Goal: Task Accomplishment & Management: Manage account settings

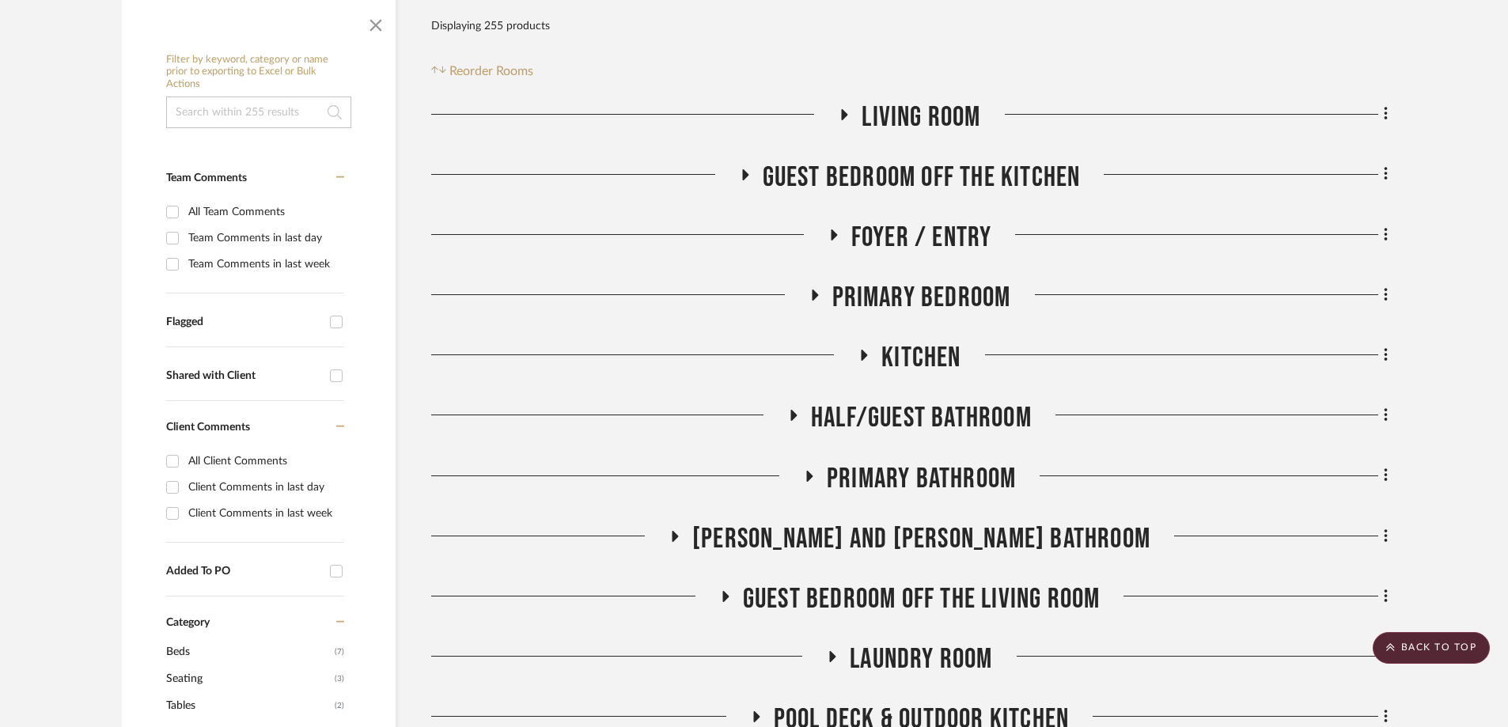
scroll to position [237, 0]
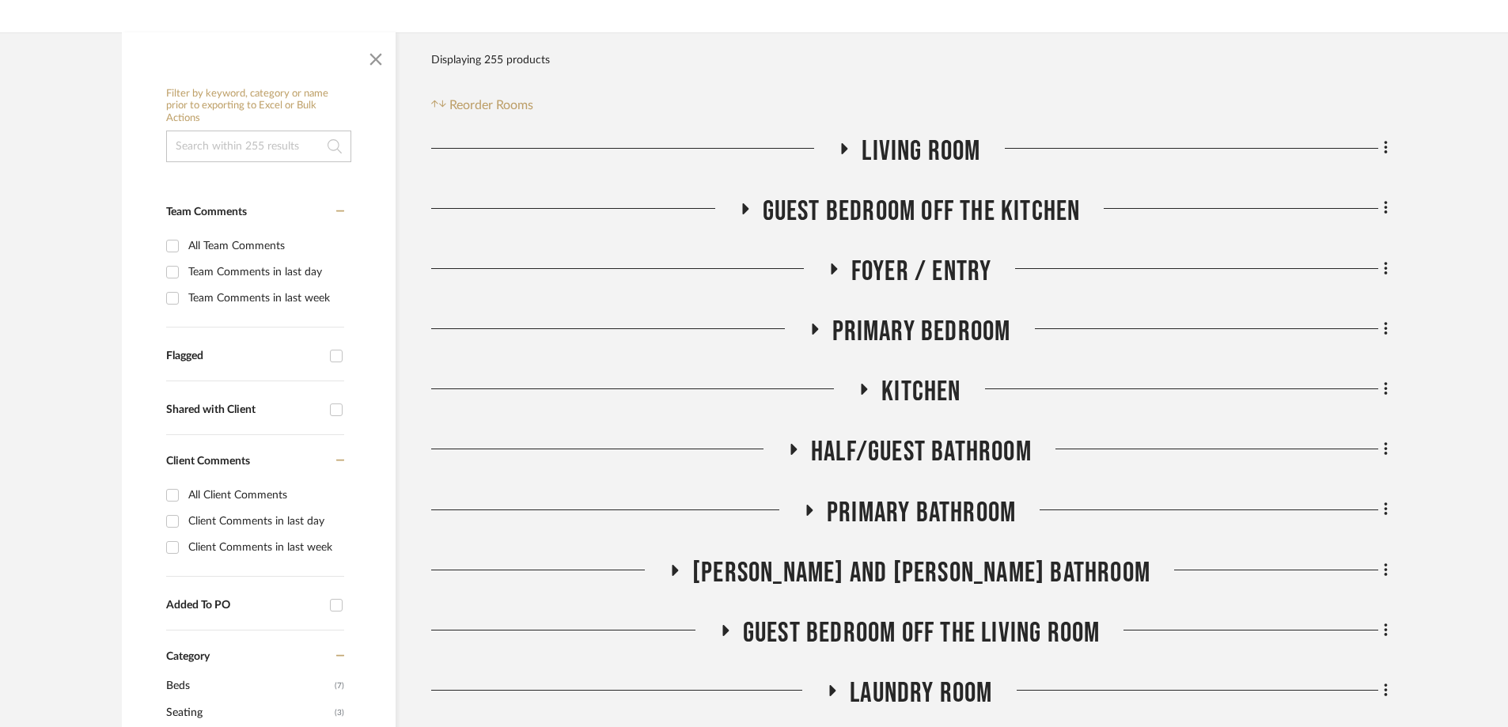
click at [389, 102] on span "Primary Bathroom" at bounding box center [921, 513] width 189 height 34
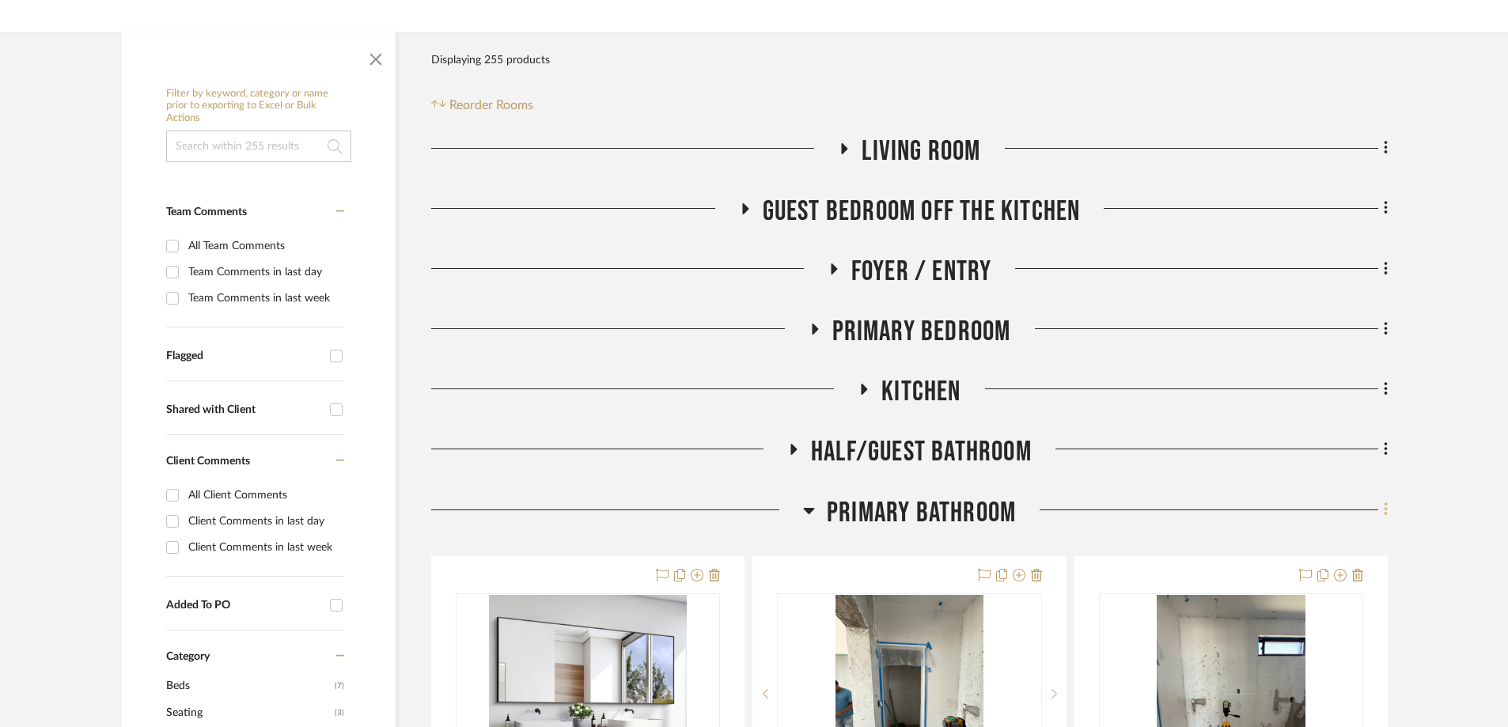
click at [389, 102] on icon at bounding box center [1386, 509] width 5 height 17
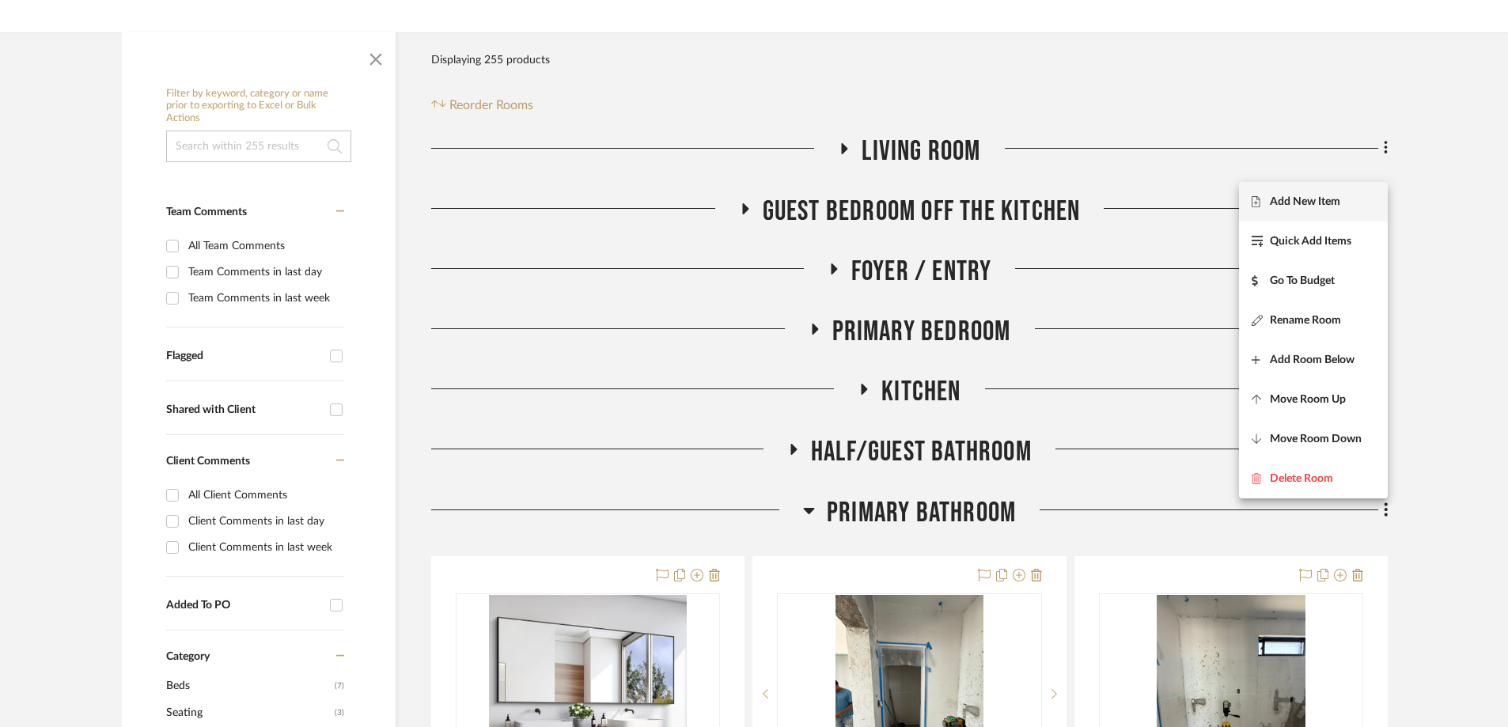
click at [389, 102] on span "Add New Item" at bounding box center [1305, 201] width 70 height 13
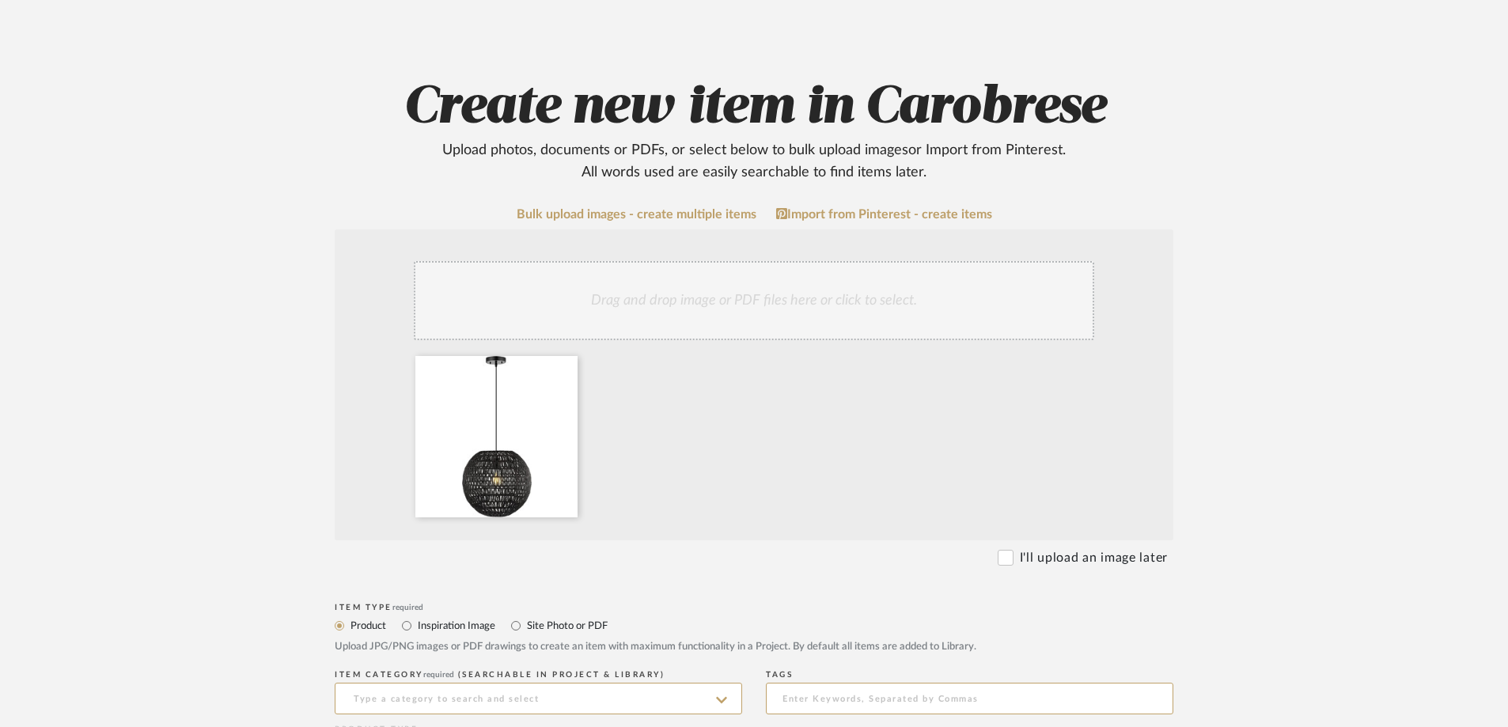
scroll to position [475, 0]
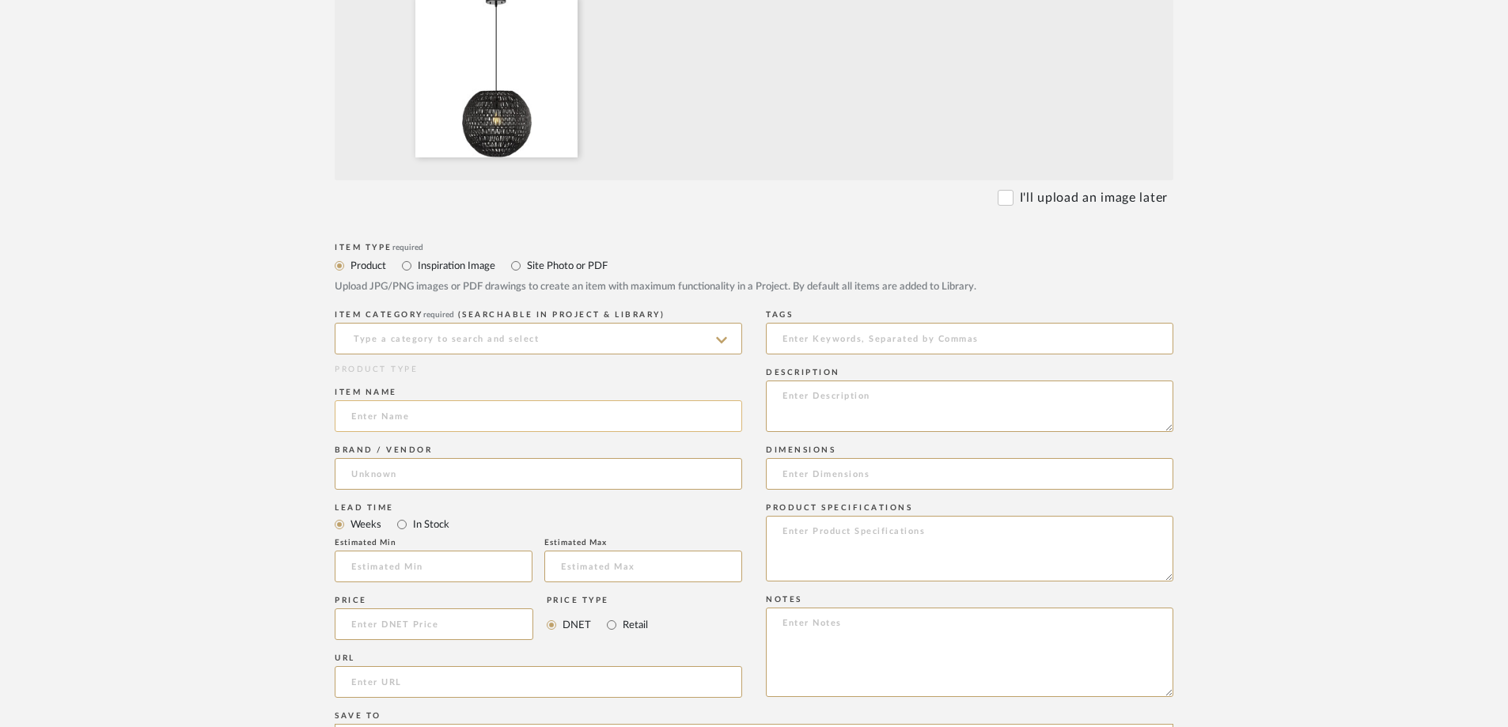
click at [389, 102] on input at bounding box center [539, 416] width 408 height 32
paste input "[PERSON_NAME] Y JYL6503C [PERSON_NAME] 15.75" 1-Light Bohemian Modern Woven Rat…"
type input "[PERSON_NAME] Y JYL6503C [PERSON_NAME] 15.75" 1-Light Bohemian Modern Woven Rat…"
click at [275, 102] on form "Bulk upload images - create multiple items Import from Pinterest - create items…" at bounding box center [754, 505] width 1008 height 1316
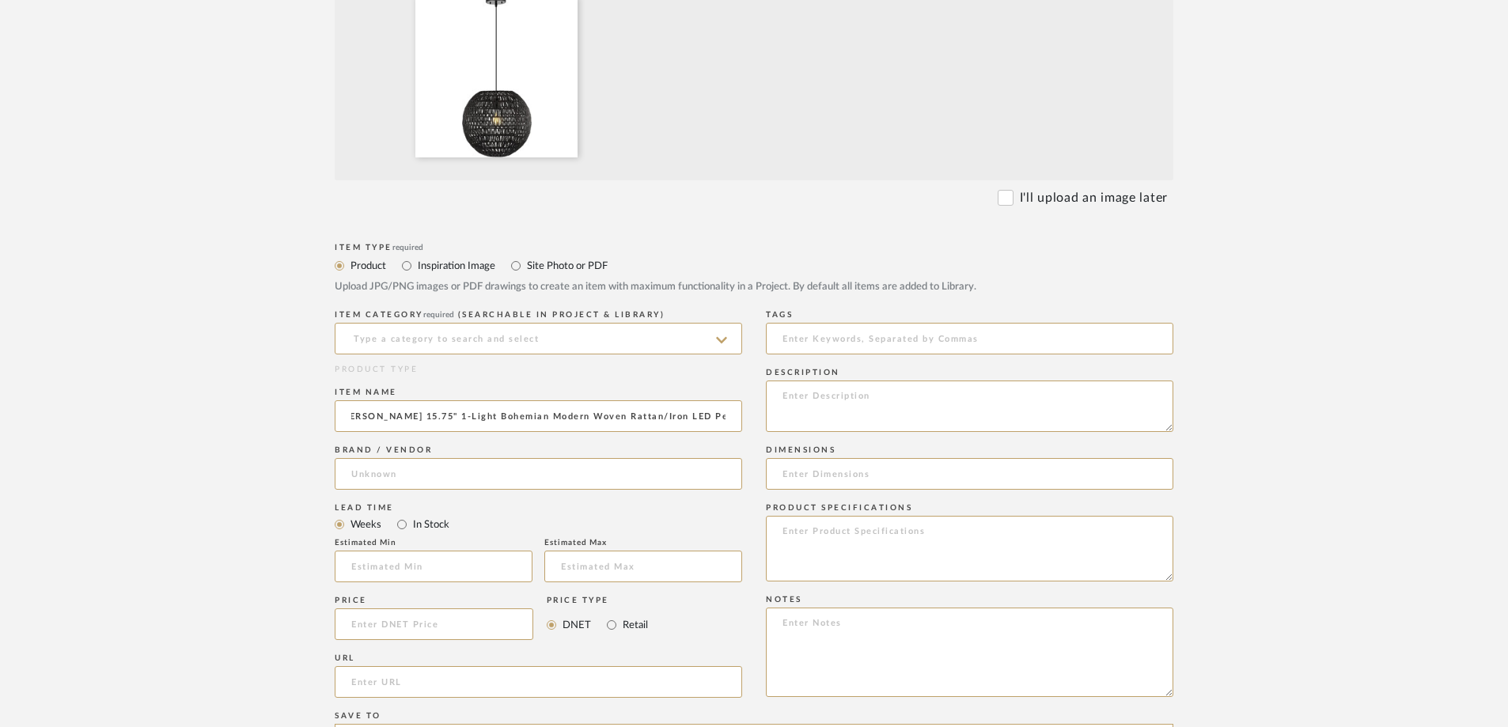
scroll to position [0, 0]
click at [389, 102] on textarea at bounding box center [970, 406] width 408 height 51
type textarea "b"
click at [389, 102] on textarea "this is black but [PERSON_NAME] also purchased white and undecided" at bounding box center [970, 406] width 408 height 51
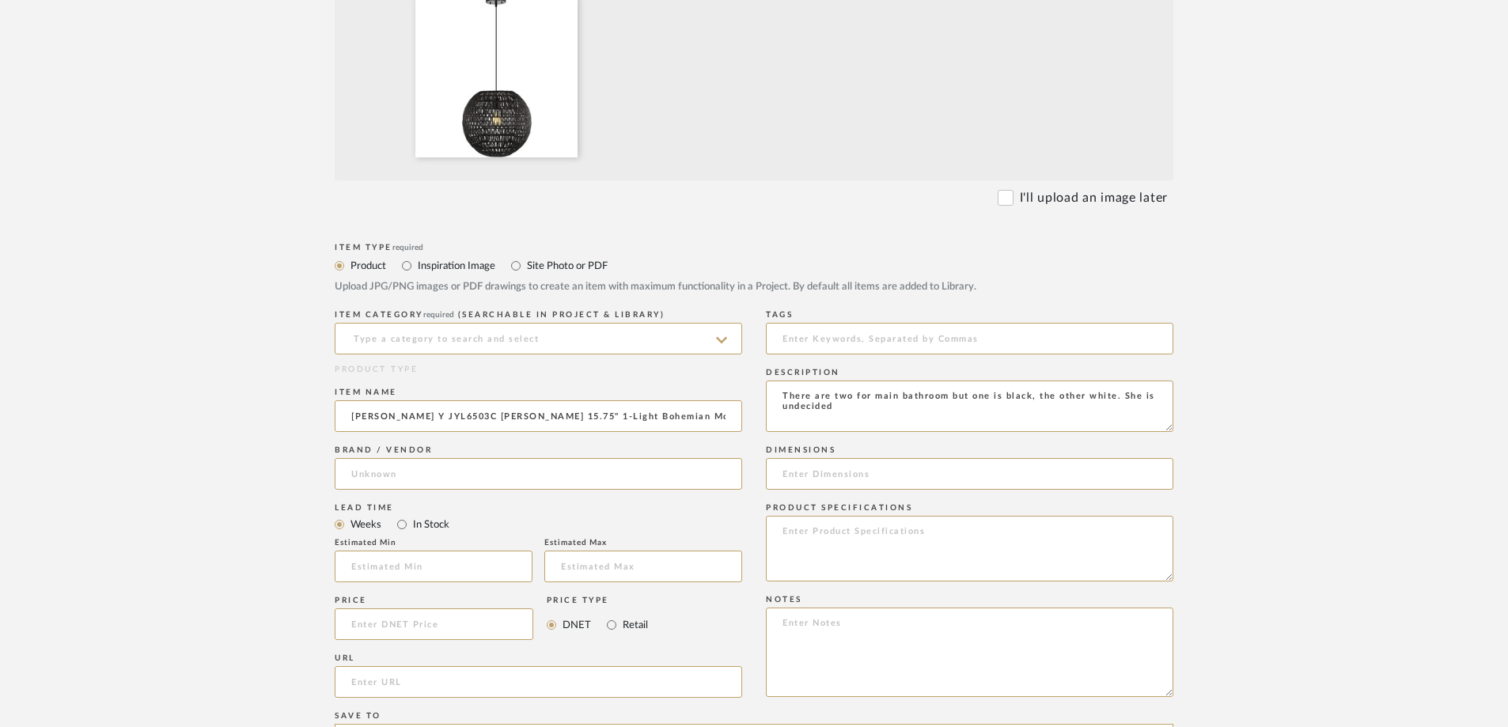
type textarea "There are two for main bathroom but one is black, the other white. She is undec…"
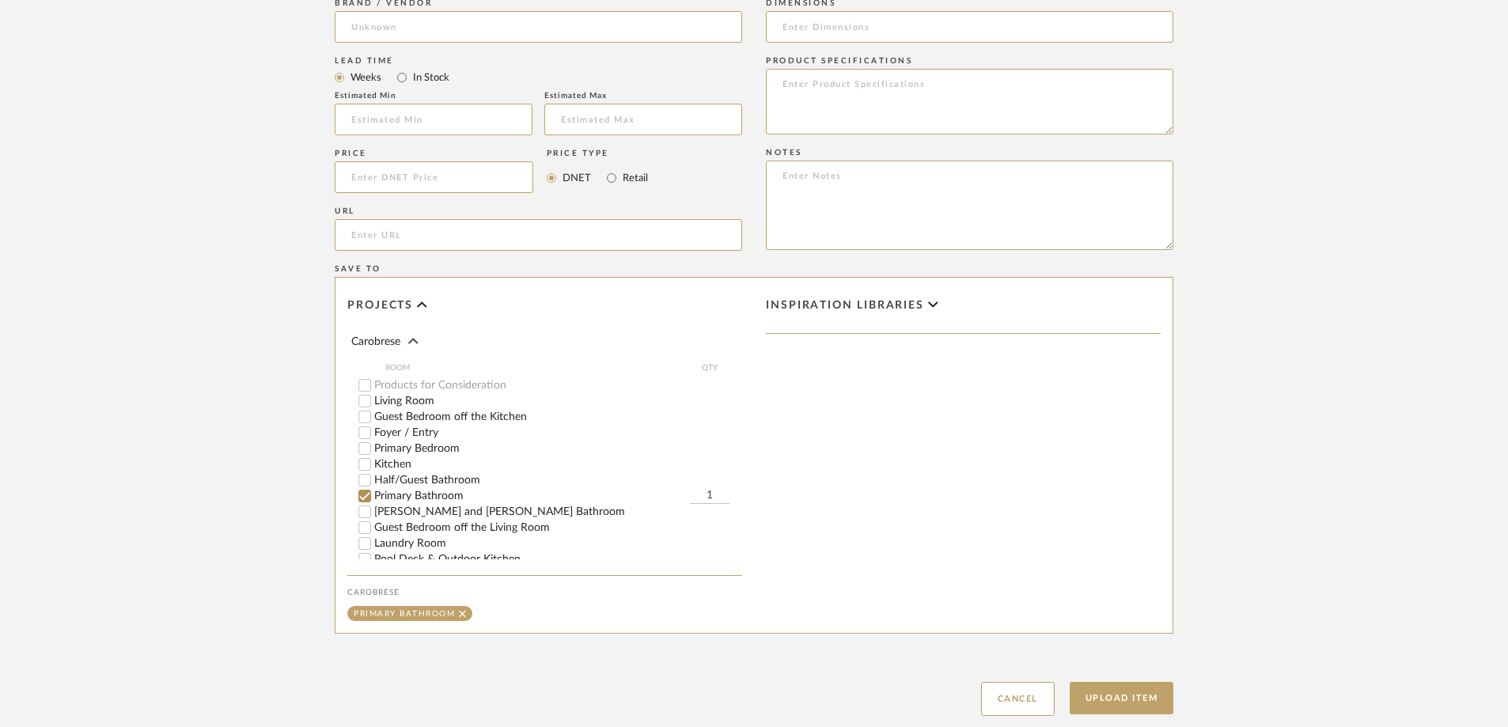
scroll to position [950, 0]
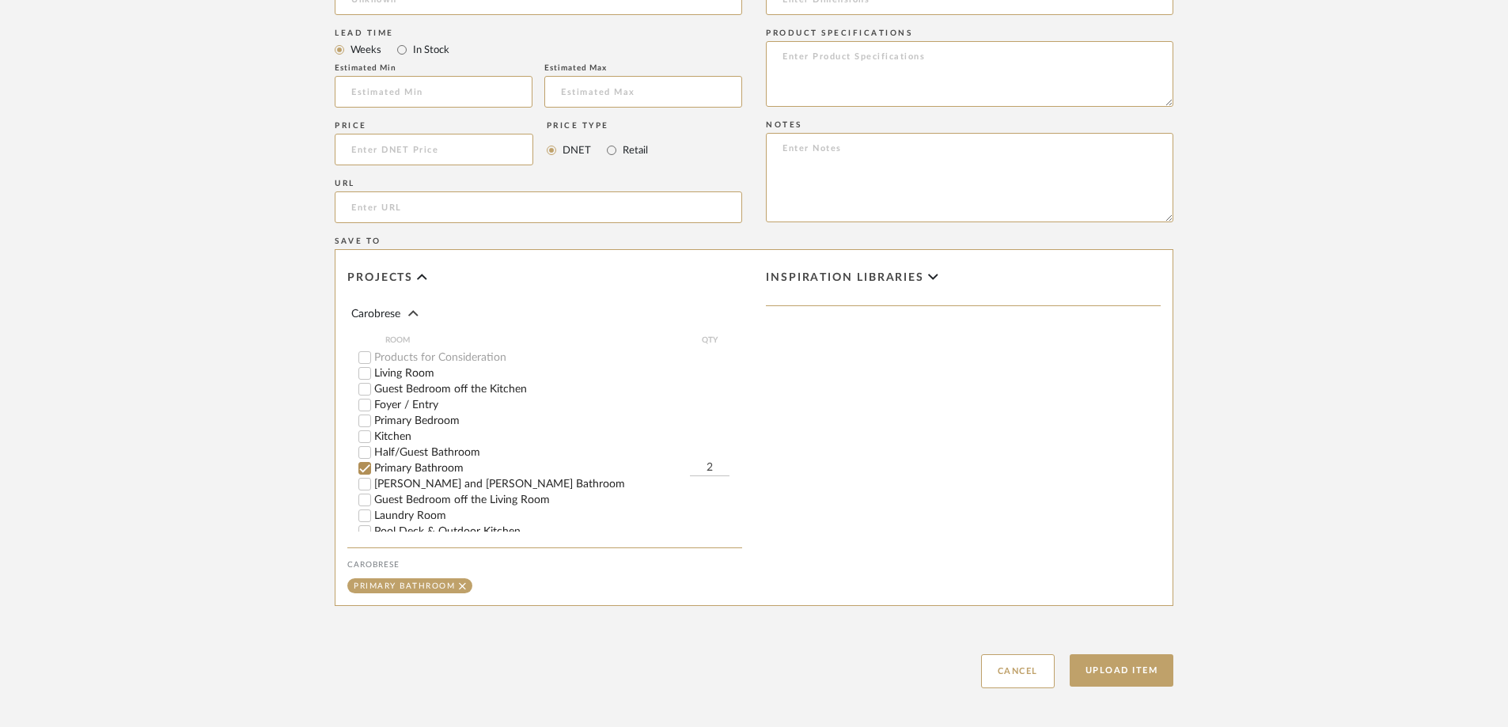
type input "2"
click at [389, 102] on input "url" at bounding box center [539, 208] width 408 height 32
paste input "[URL][DOMAIN_NAME]"
type input "[URL][DOMAIN_NAME]"
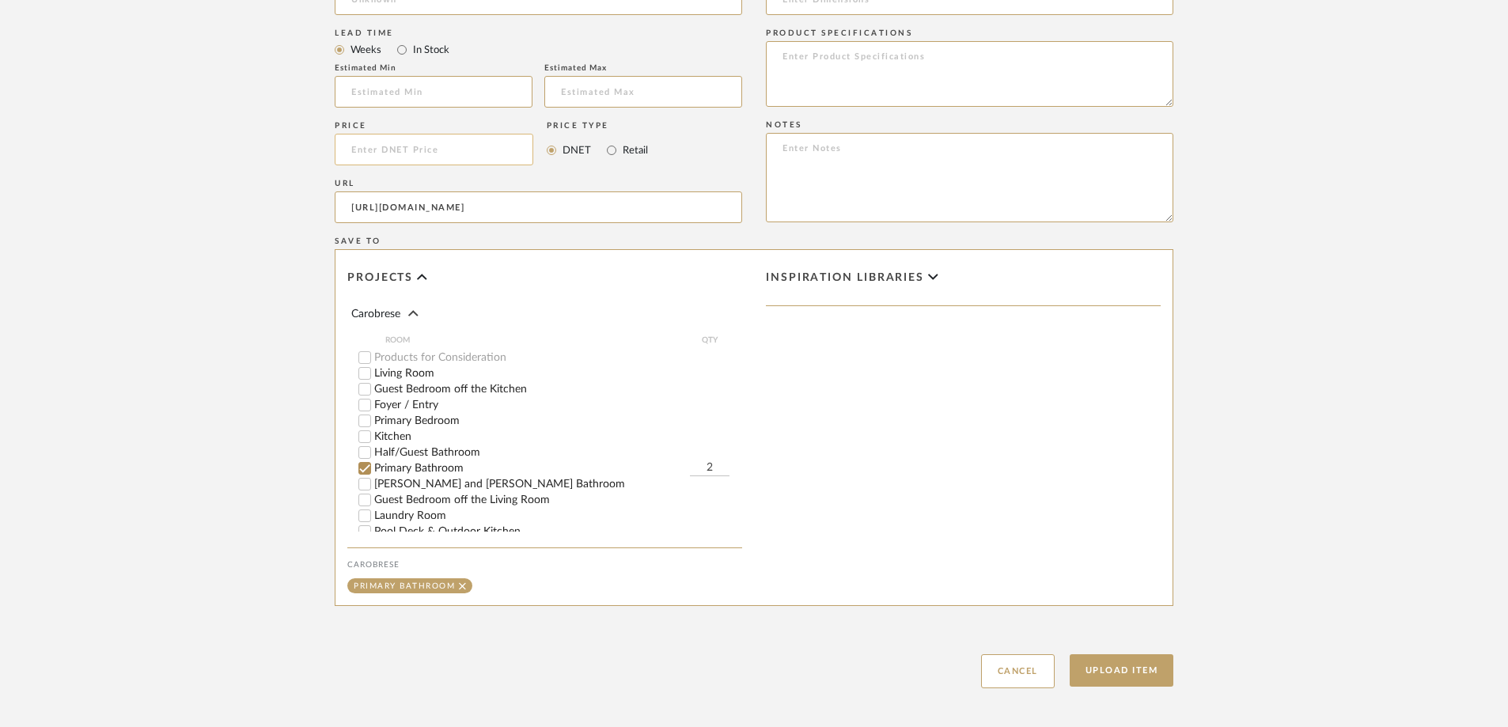
click at [389, 102] on input at bounding box center [434, 150] width 199 height 32
type input "$70.00"
click at [389, 102] on button "Upload Item" at bounding box center [1122, 670] width 104 height 32
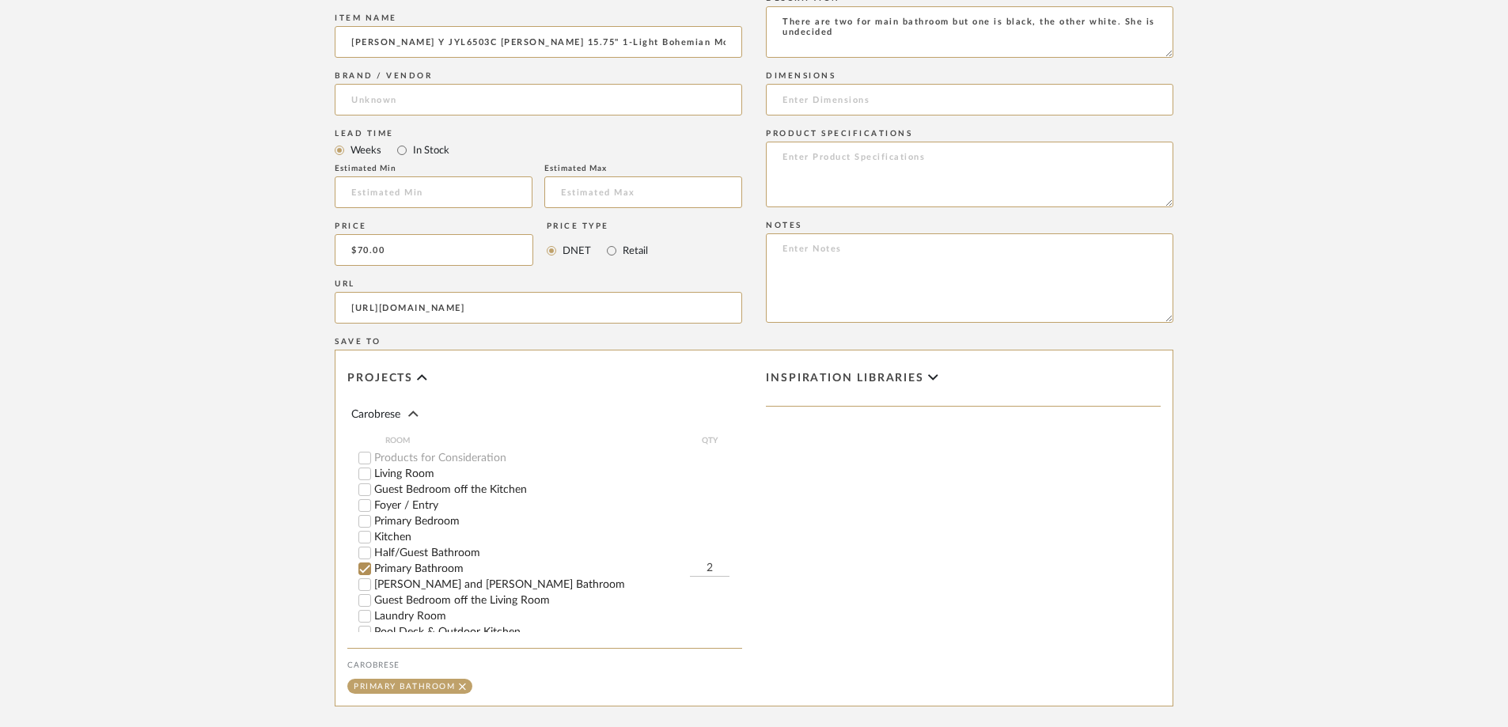
scroll to position [712, 0]
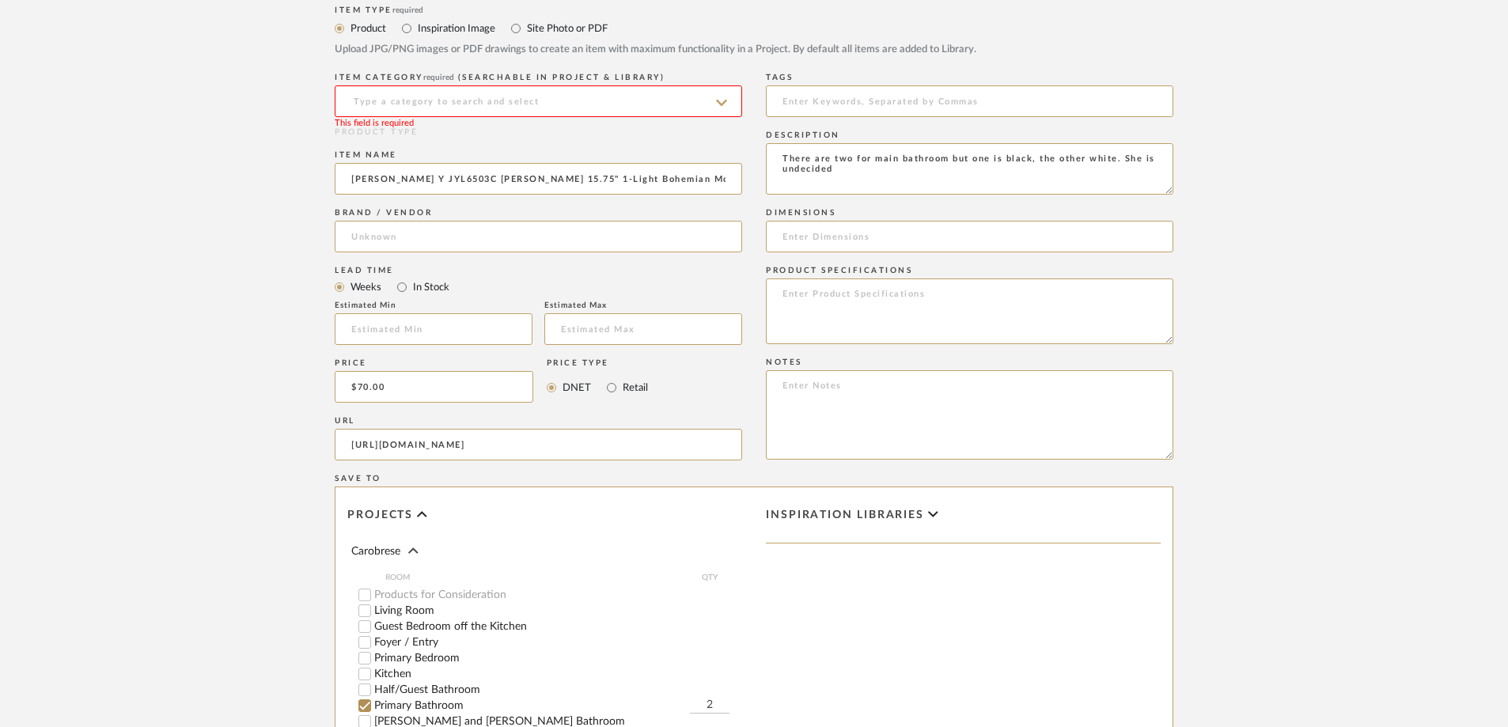
click at [389, 102] on input at bounding box center [539, 101] width 408 height 32
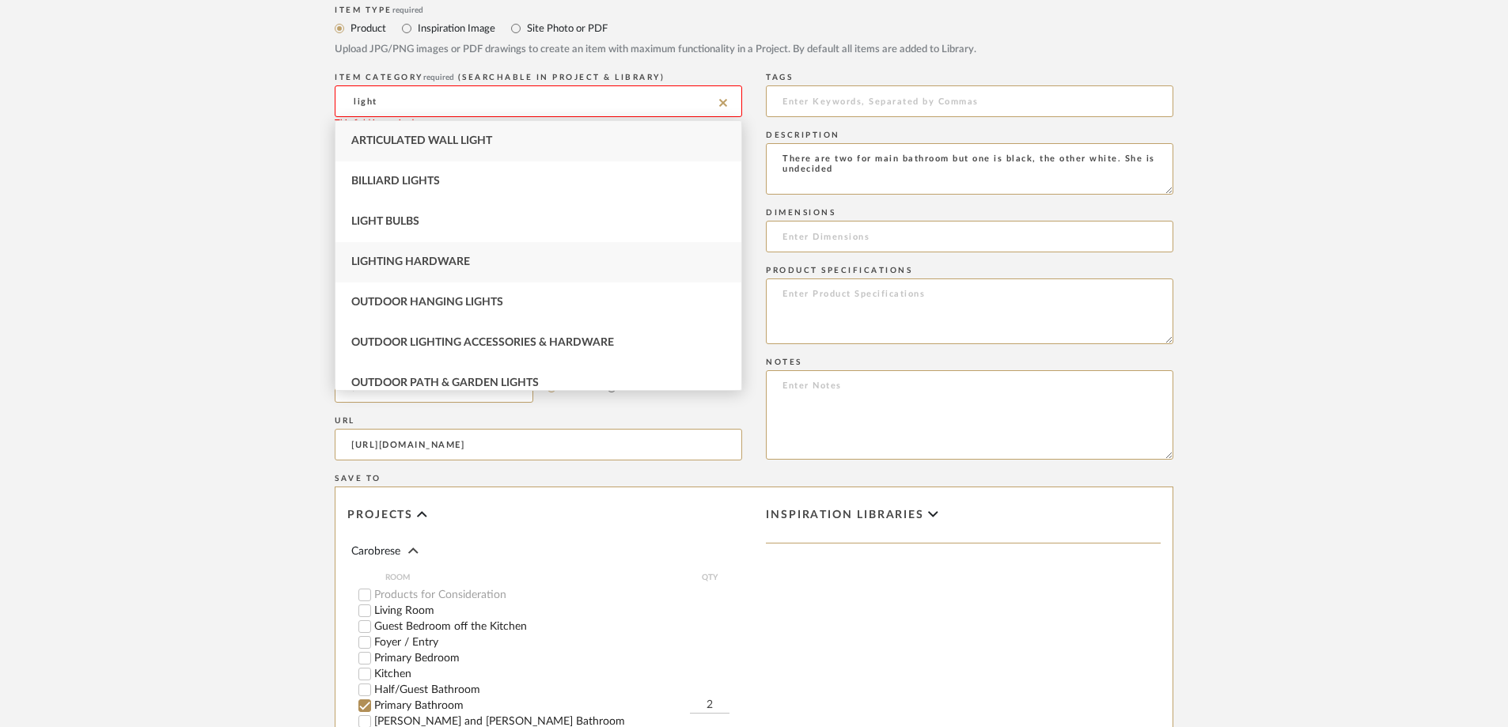
click at [389, 102] on div "Lighting Hardware" at bounding box center [539, 262] width 406 height 40
type input "Lighting Hardware"
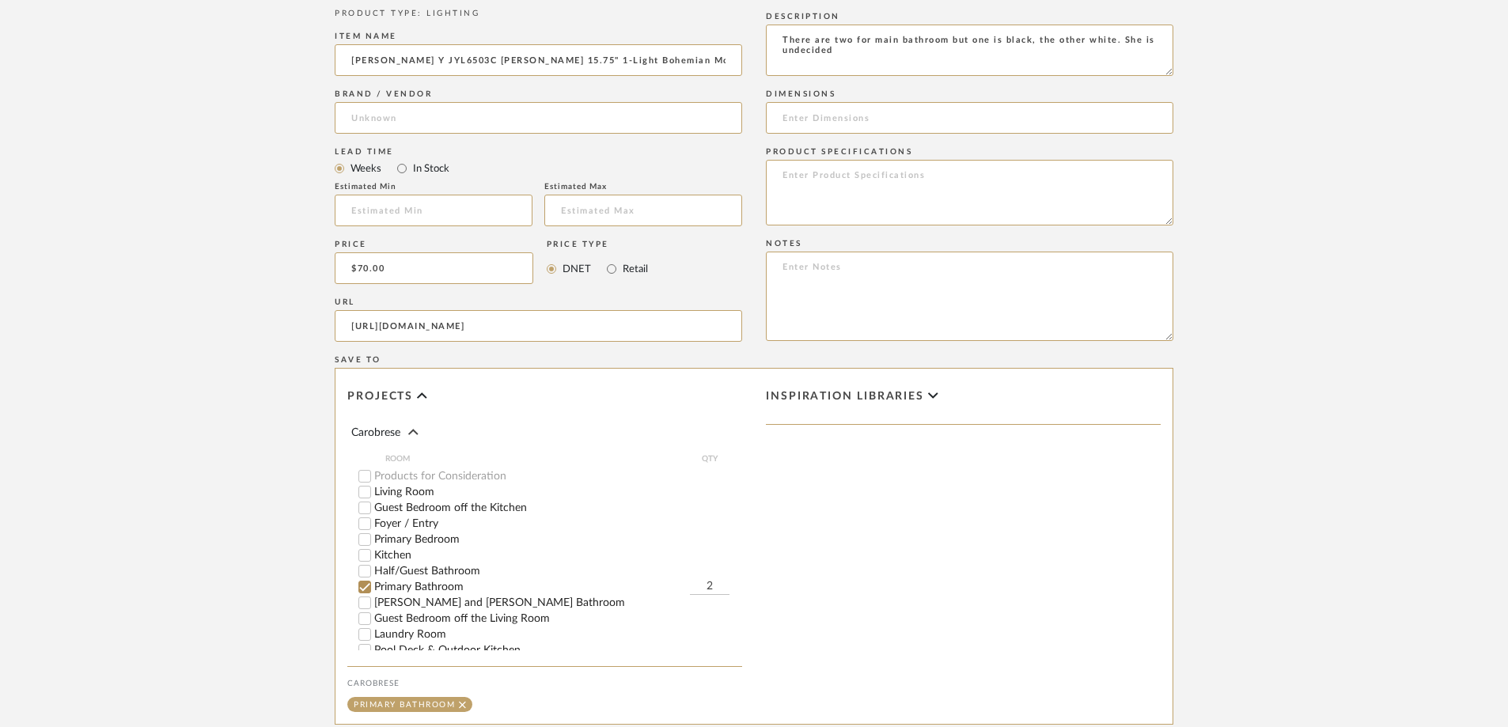
scroll to position [1023, 0]
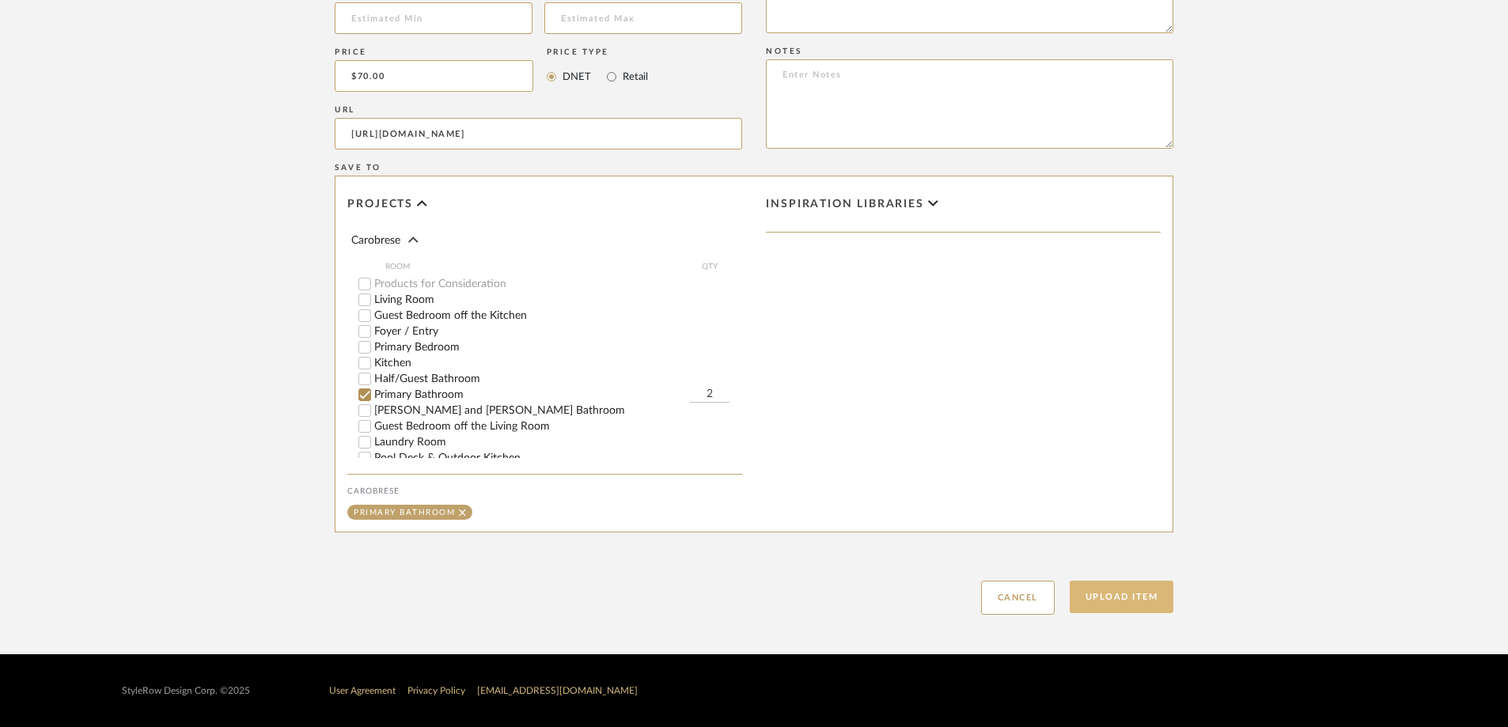
click at [389, 102] on button "Upload Item" at bounding box center [1122, 597] width 104 height 32
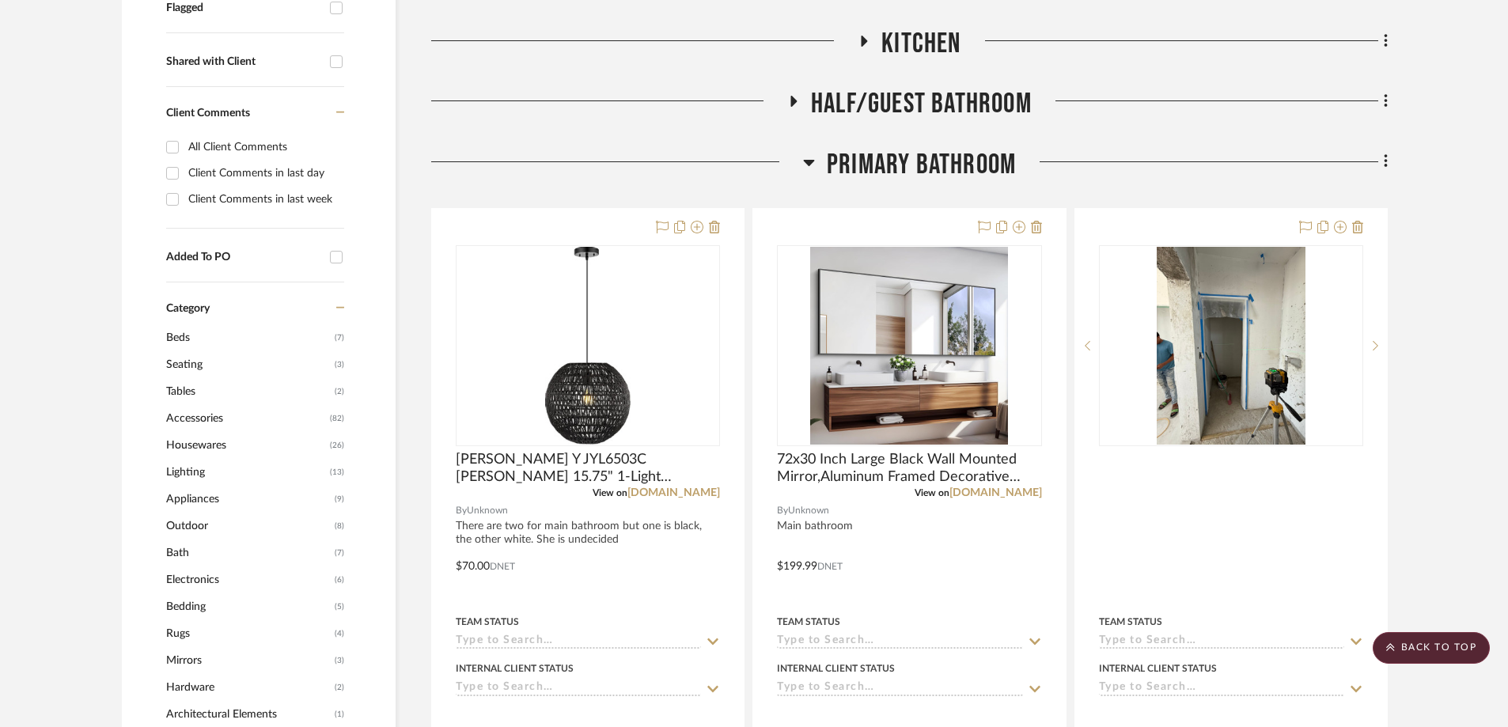
scroll to position [575, 0]
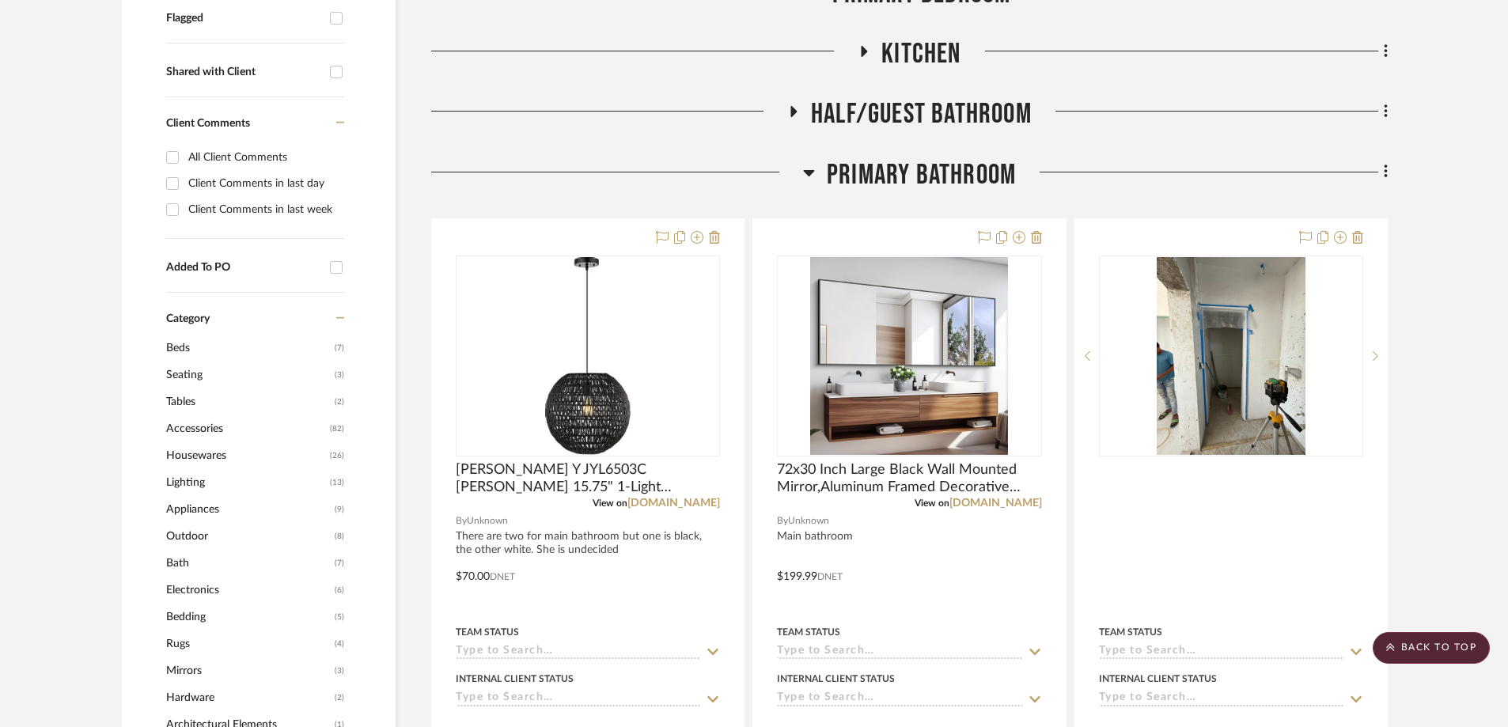
click at [389, 102] on icon at bounding box center [808, 173] width 11 height 6
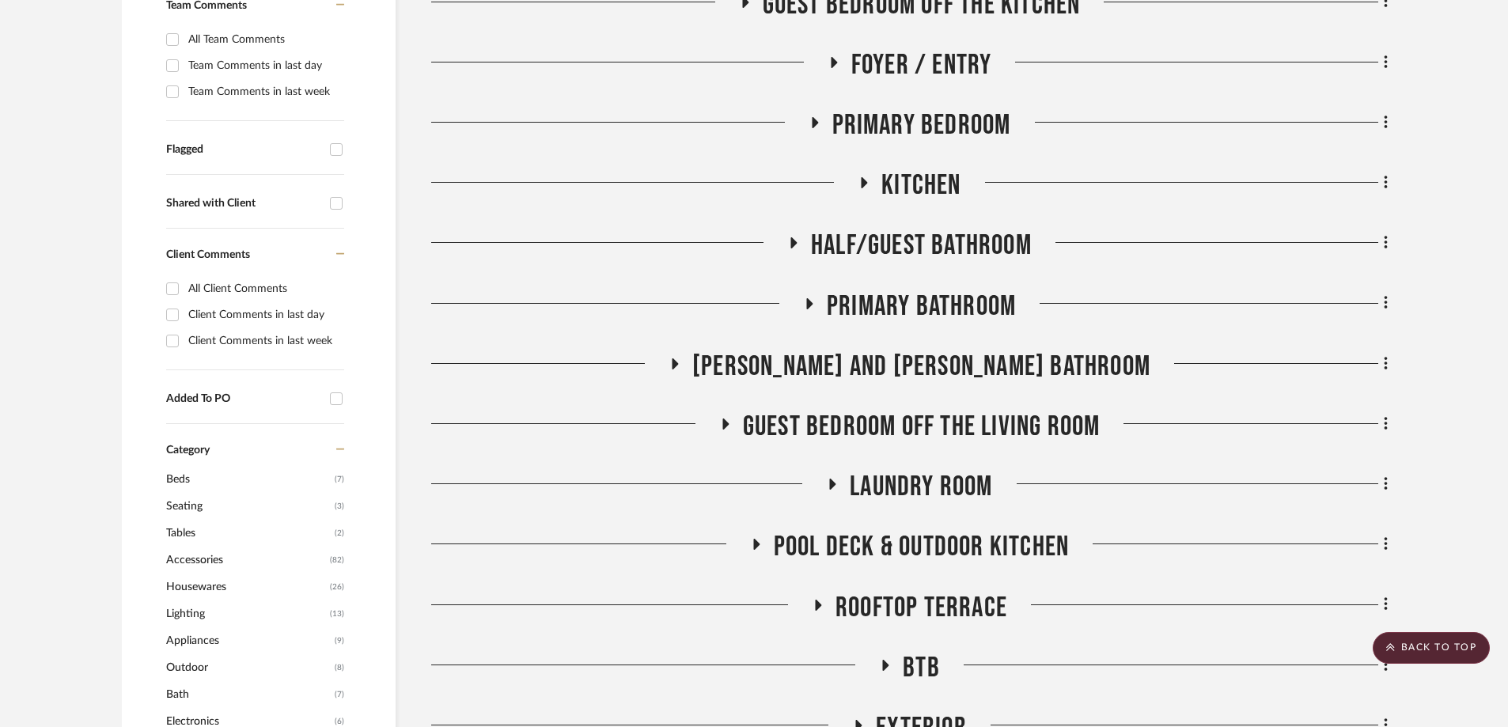
scroll to position [417, 0]
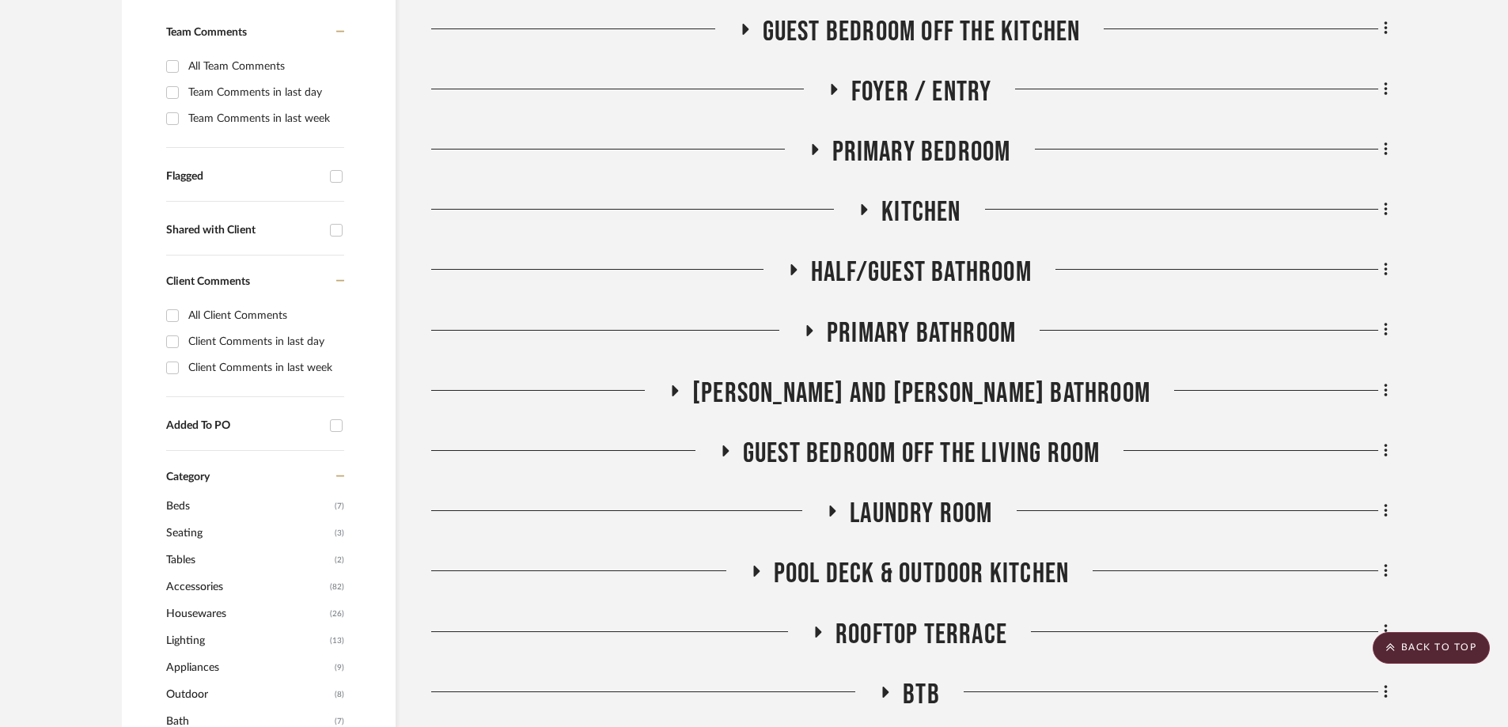
click at [389, 102] on icon at bounding box center [815, 149] width 6 height 11
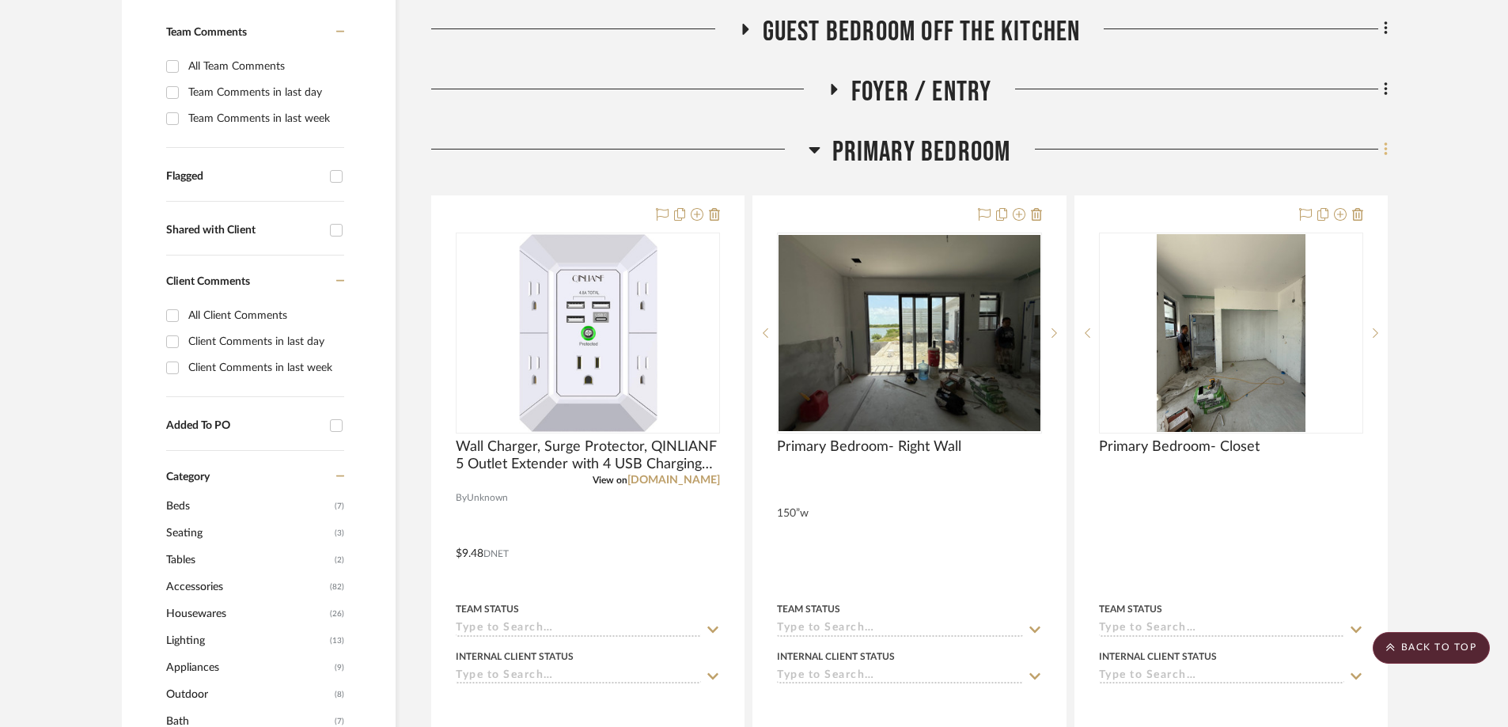
click at [389, 102] on icon at bounding box center [1386, 149] width 5 height 17
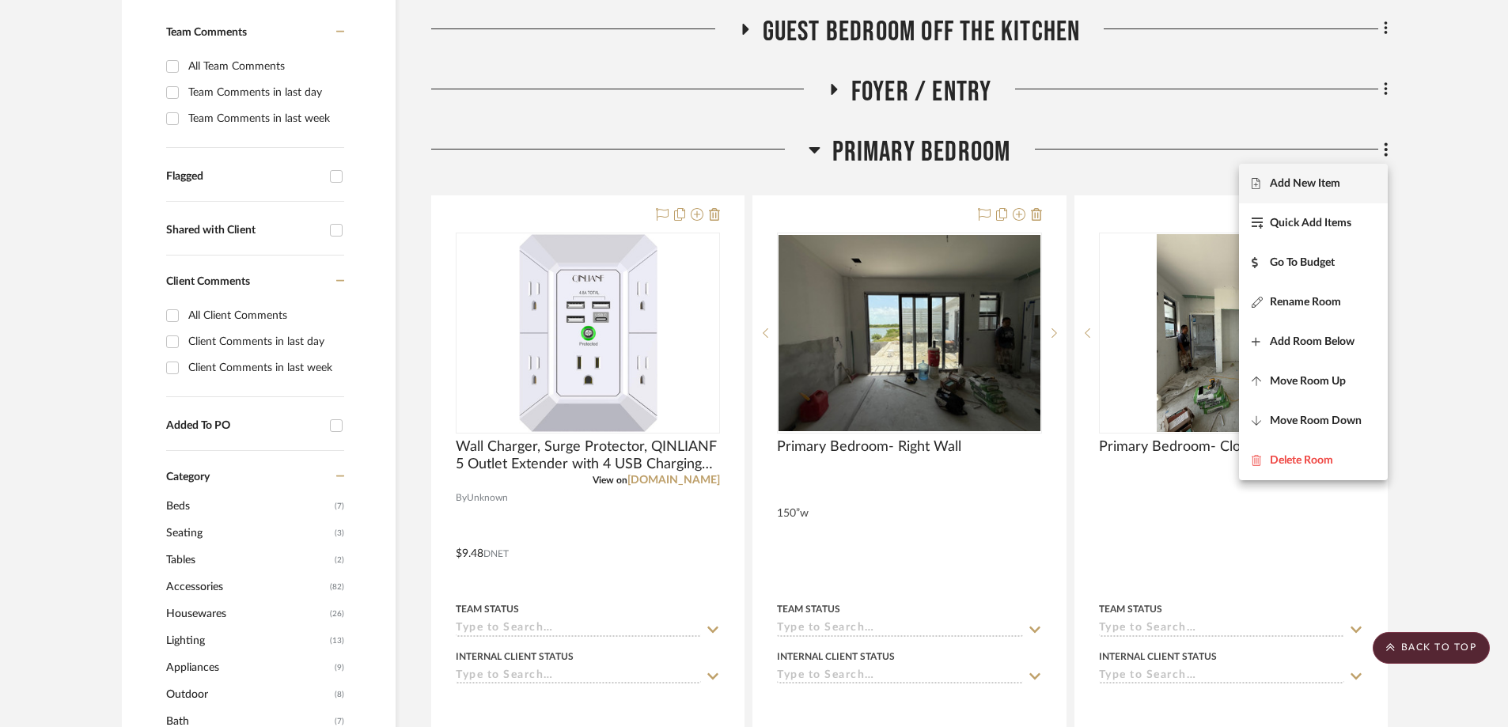
click at [389, 102] on span "Add New Item" at bounding box center [1305, 183] width 70 height 13
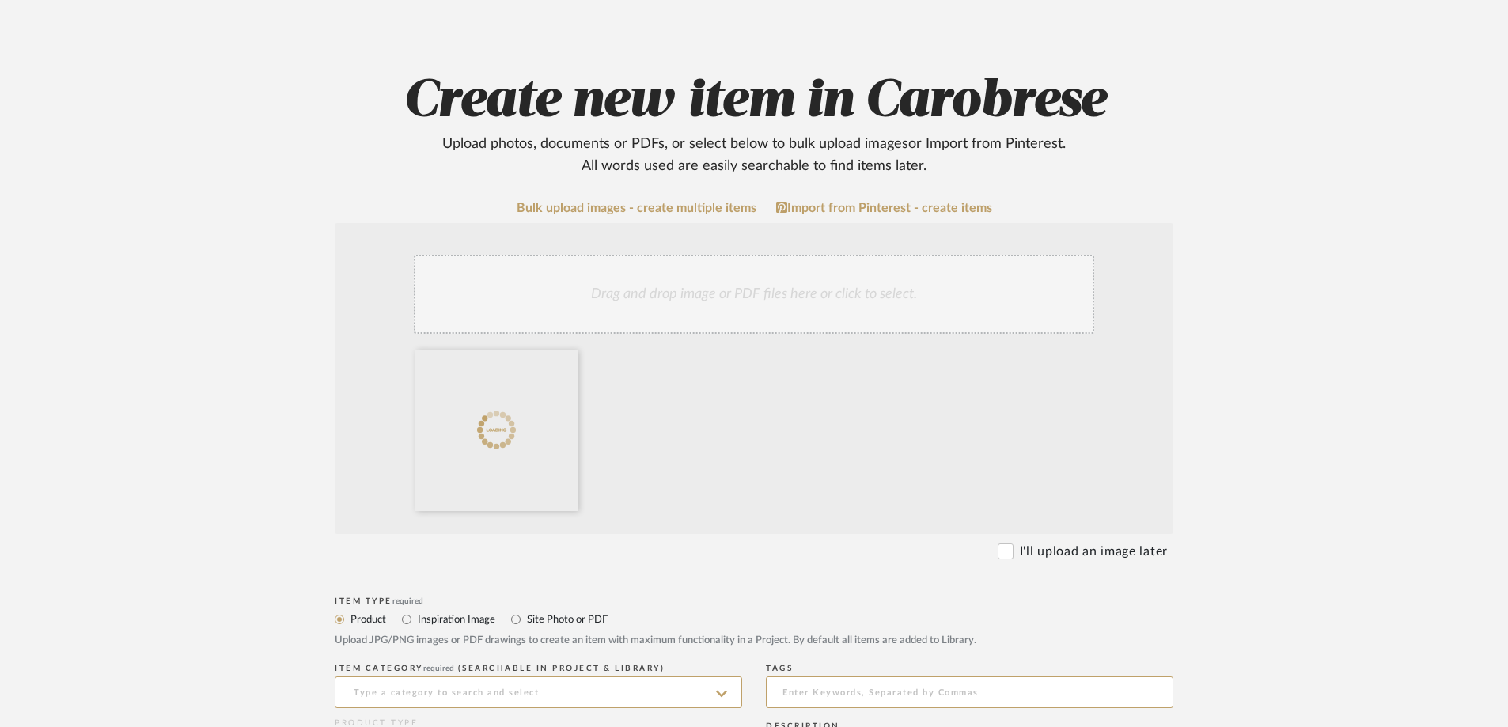
scroll to position [475, 0]
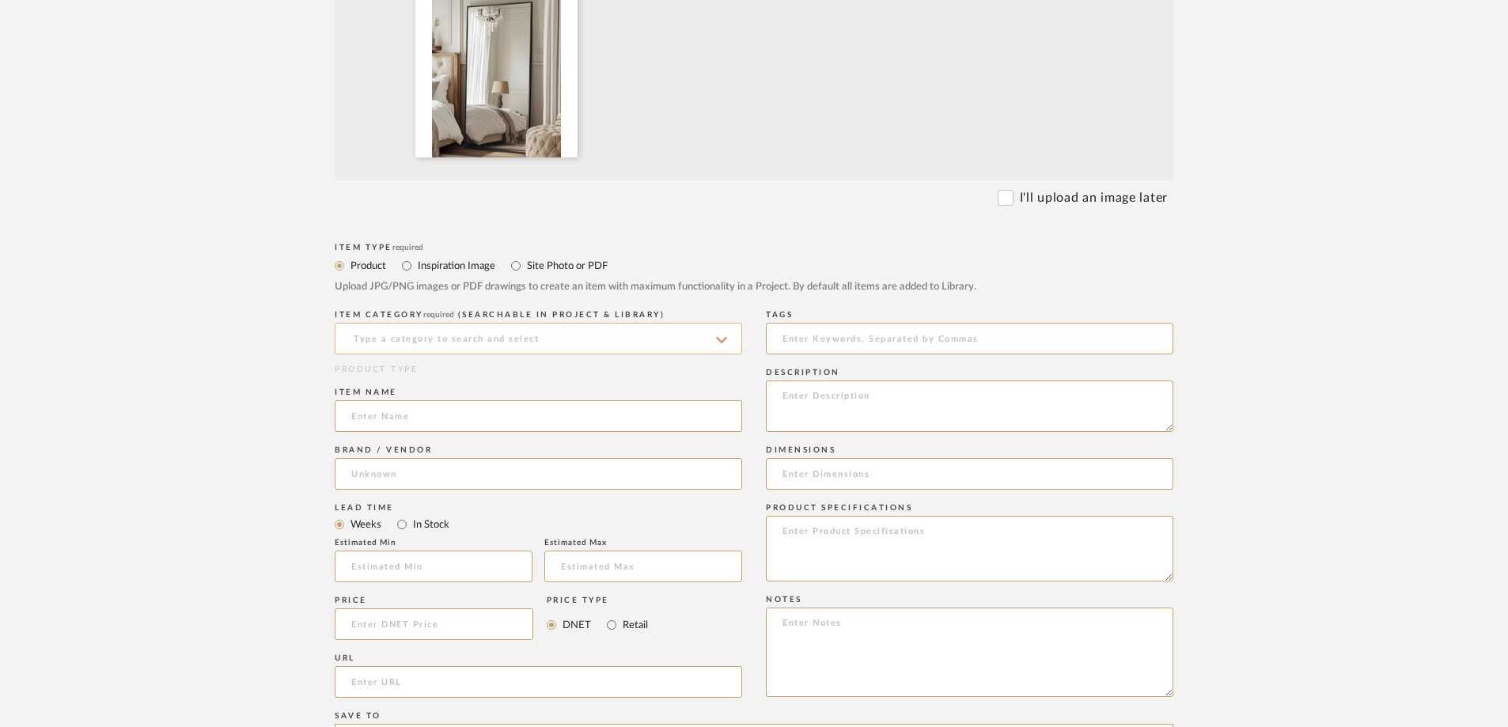
click at [389, 102] on input at bounding box center [539, 339] width 408 height 32
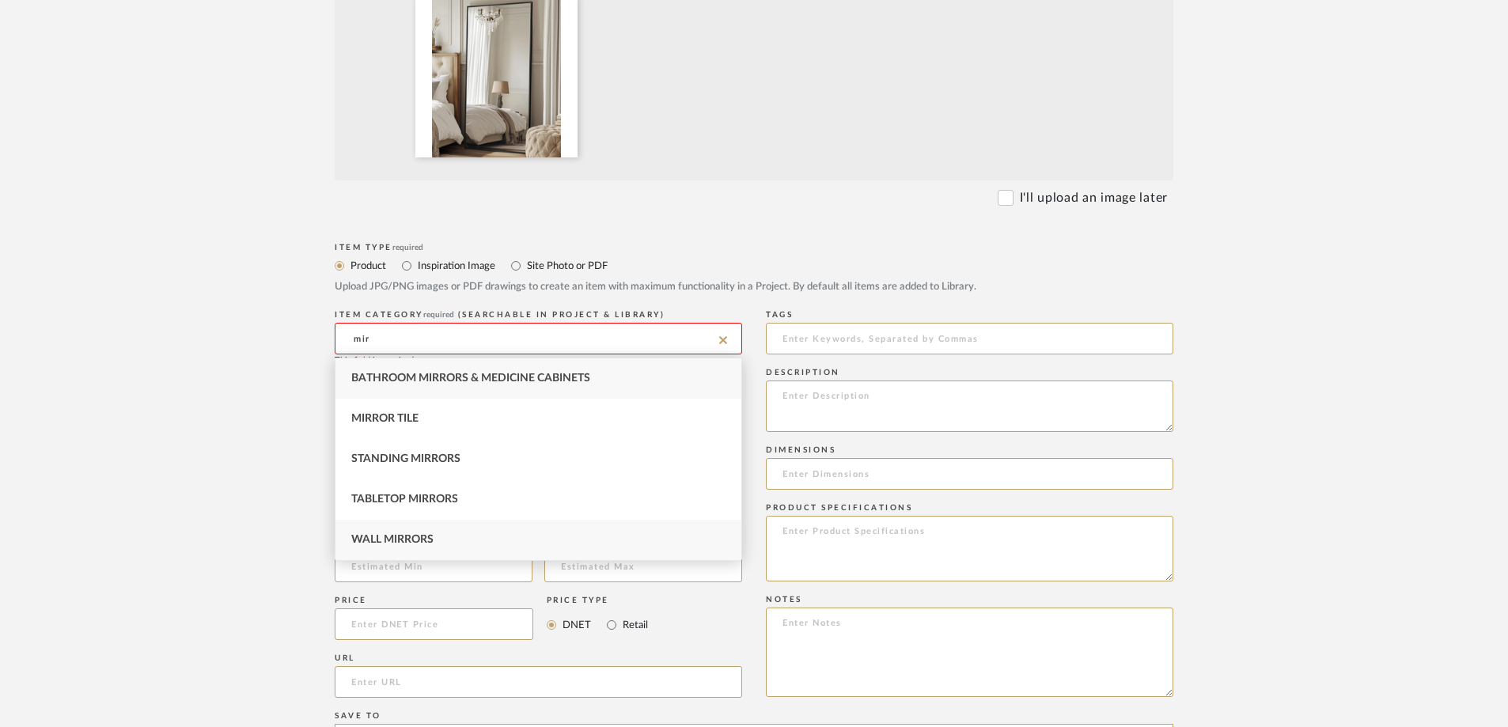
click at [389, 102] on div "Wall Mirrors" at bounding box center [539, 540] width 406 height 40
type input "Wall Mirrors"
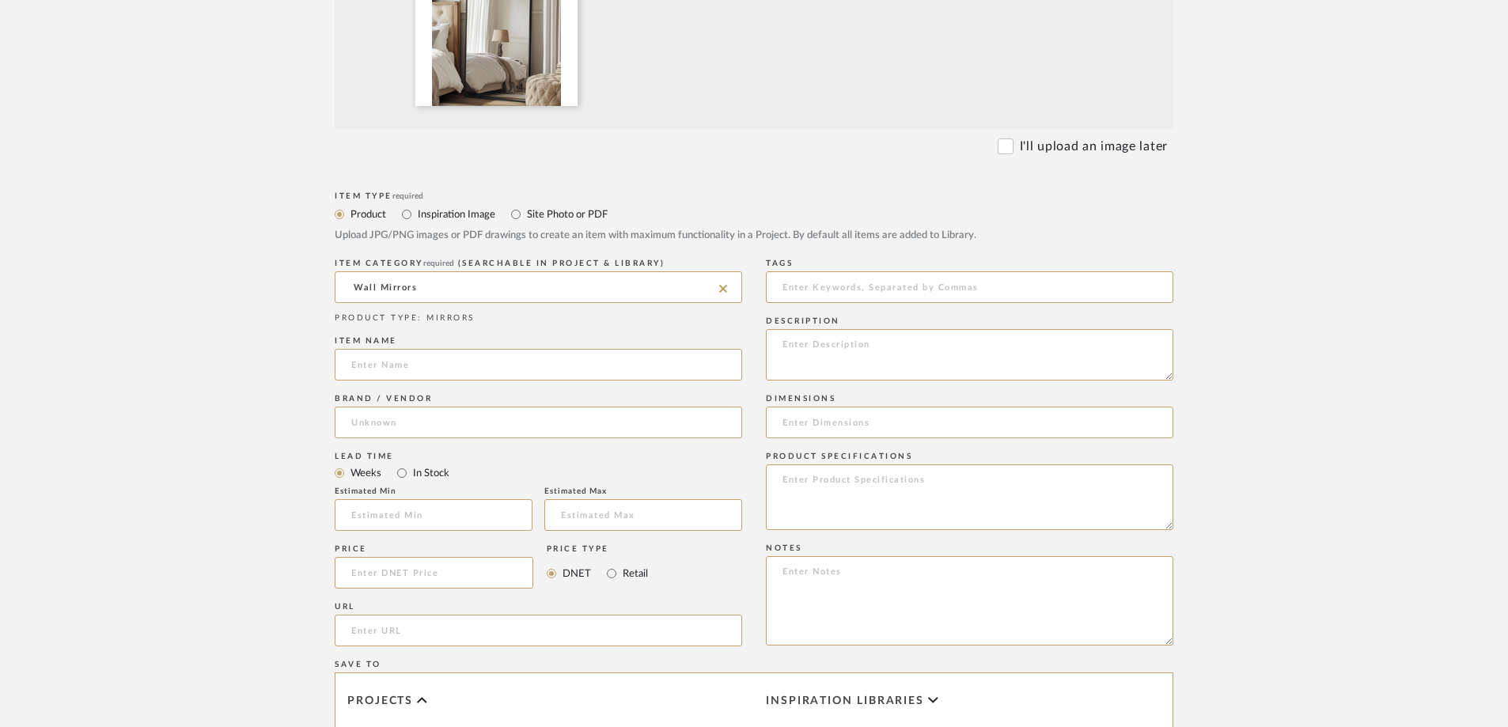
scroll to position [554, 0]
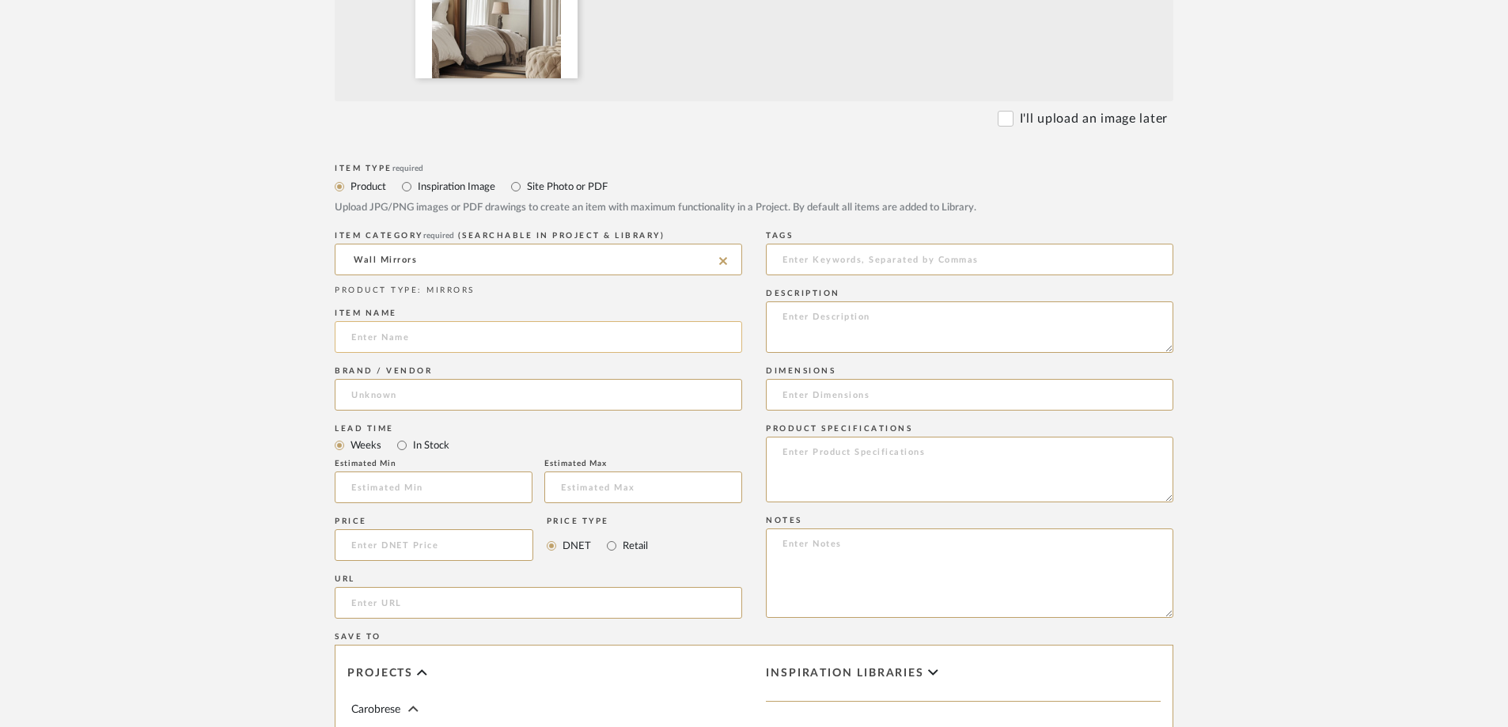
click at [389, 102] on input at bounding box center [539, 337] width 408 height 32
paste input "Antok Full Length Mirror, 58"x21" Floor Mirror, Floor Standing Freestanding Ful…"
type input "Antok Full Length Mirror, 58"x21" Floor Mirror, Floor Standing Freestanding Ful…"
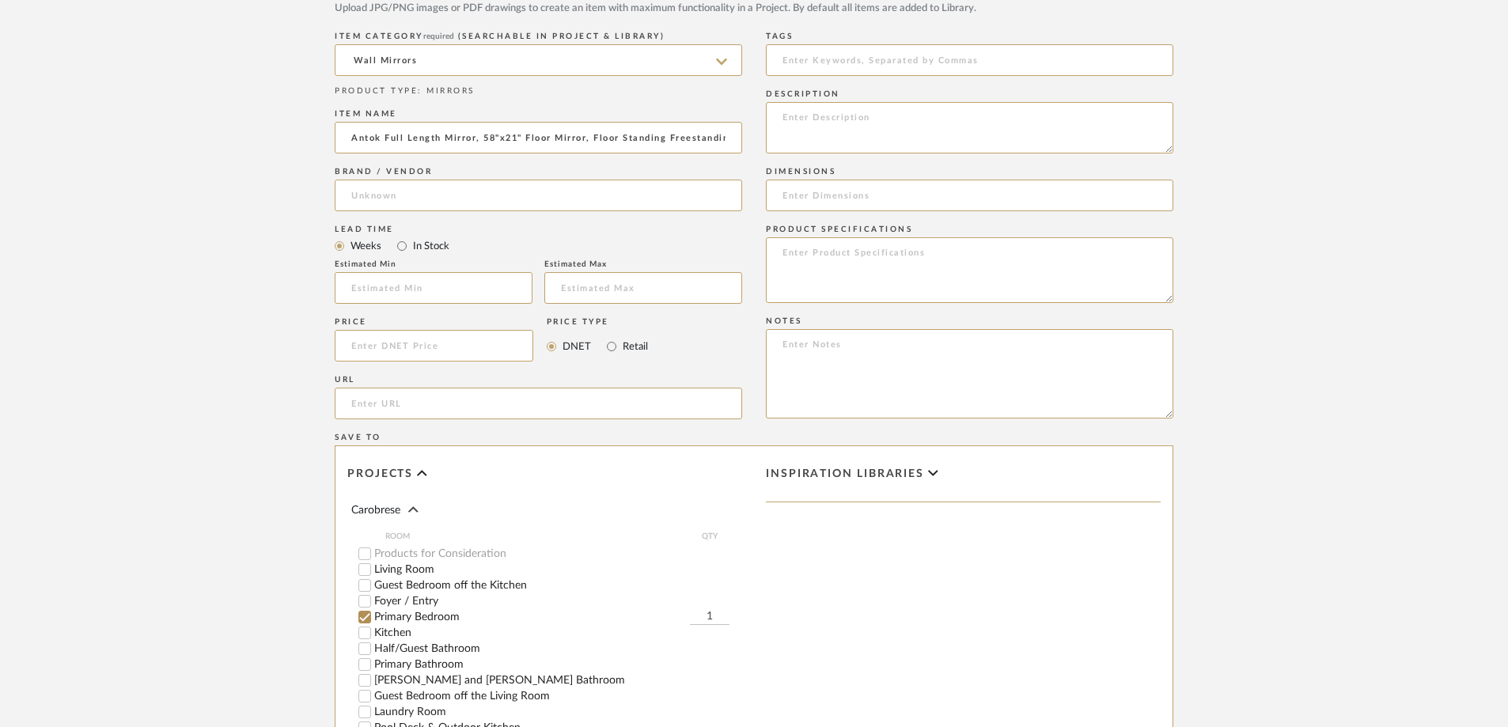
scroll to position [791, 0]
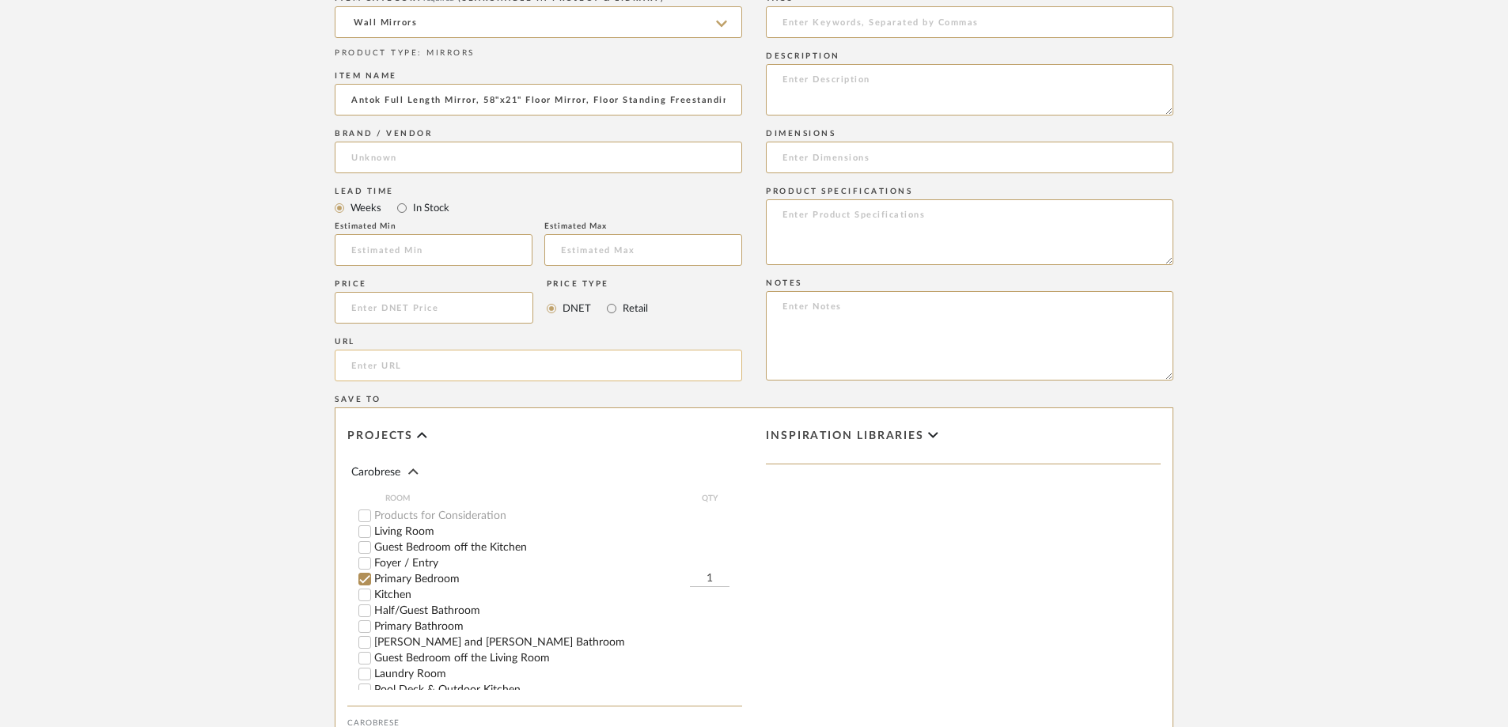
click at [389, 102] on input "url" at bounding box center [539, 366] width 408 height 32
paste input "[URL][DOMAIN_NAME]"
type input "[URL][DOMAIN_NAME]"
click at [389, 102] on input at bounding box center [434, 308] width 199 height 32
type input "$46.00"
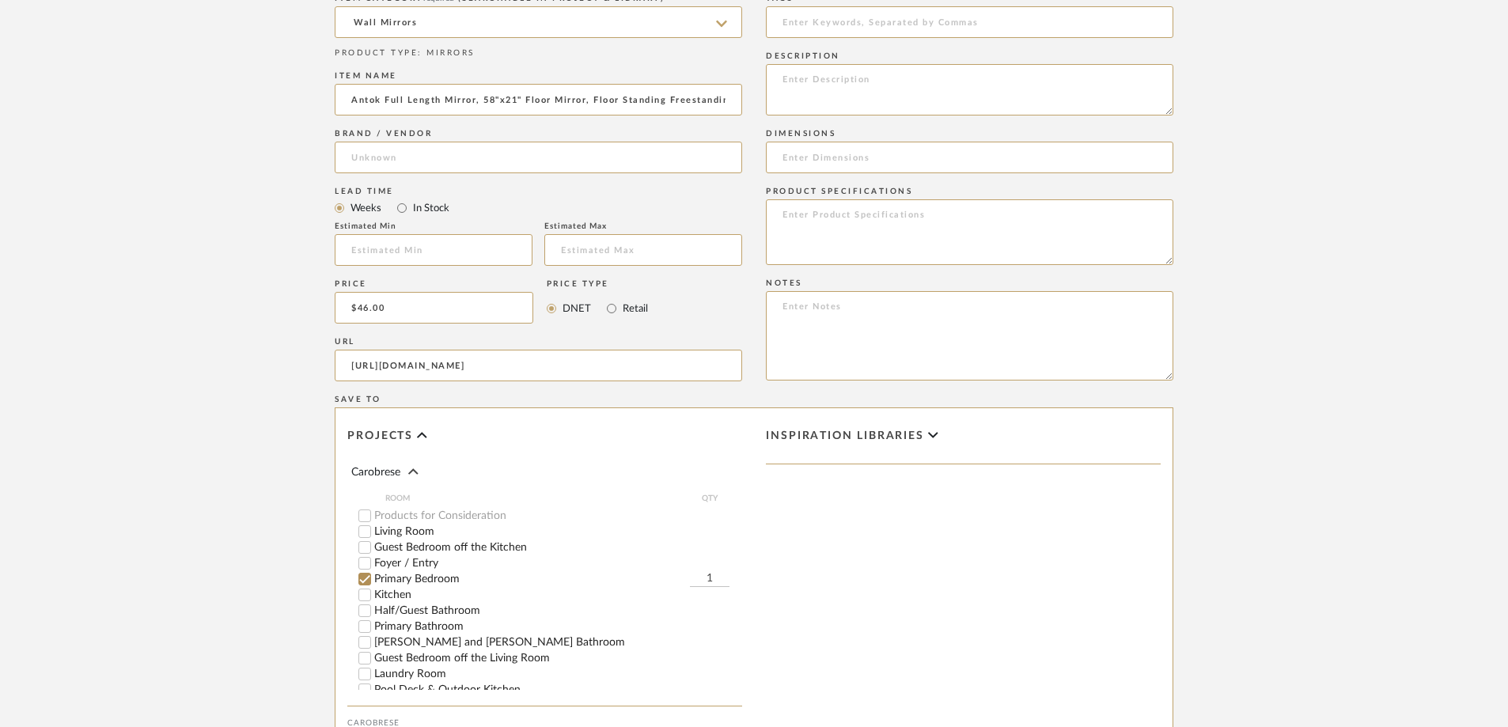
click at [389, 102] on upload-items "Create new item in Carobrese Upload photos, documents or PDFs, or select below …" at bounding box center [754, 105] width 1508 height 1564
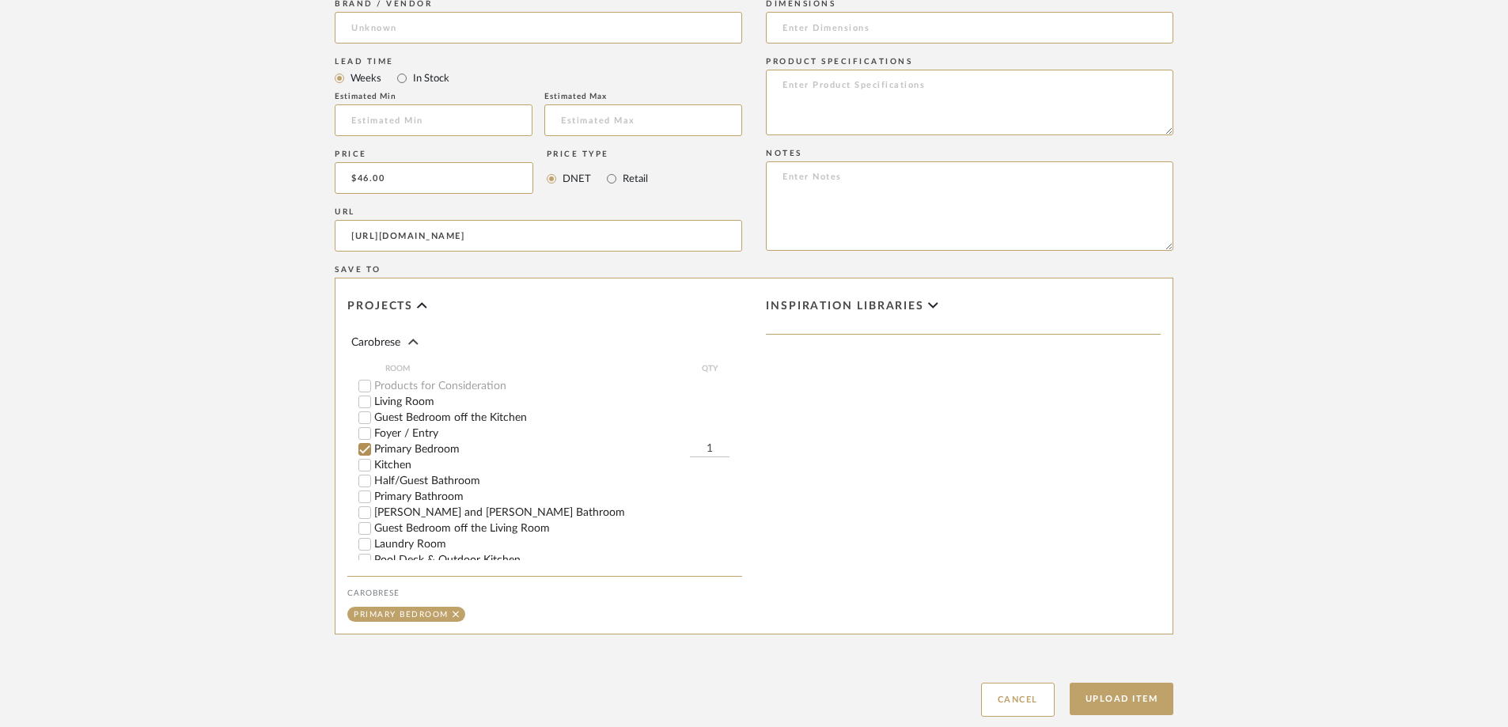
scroll to position [1023, 0]
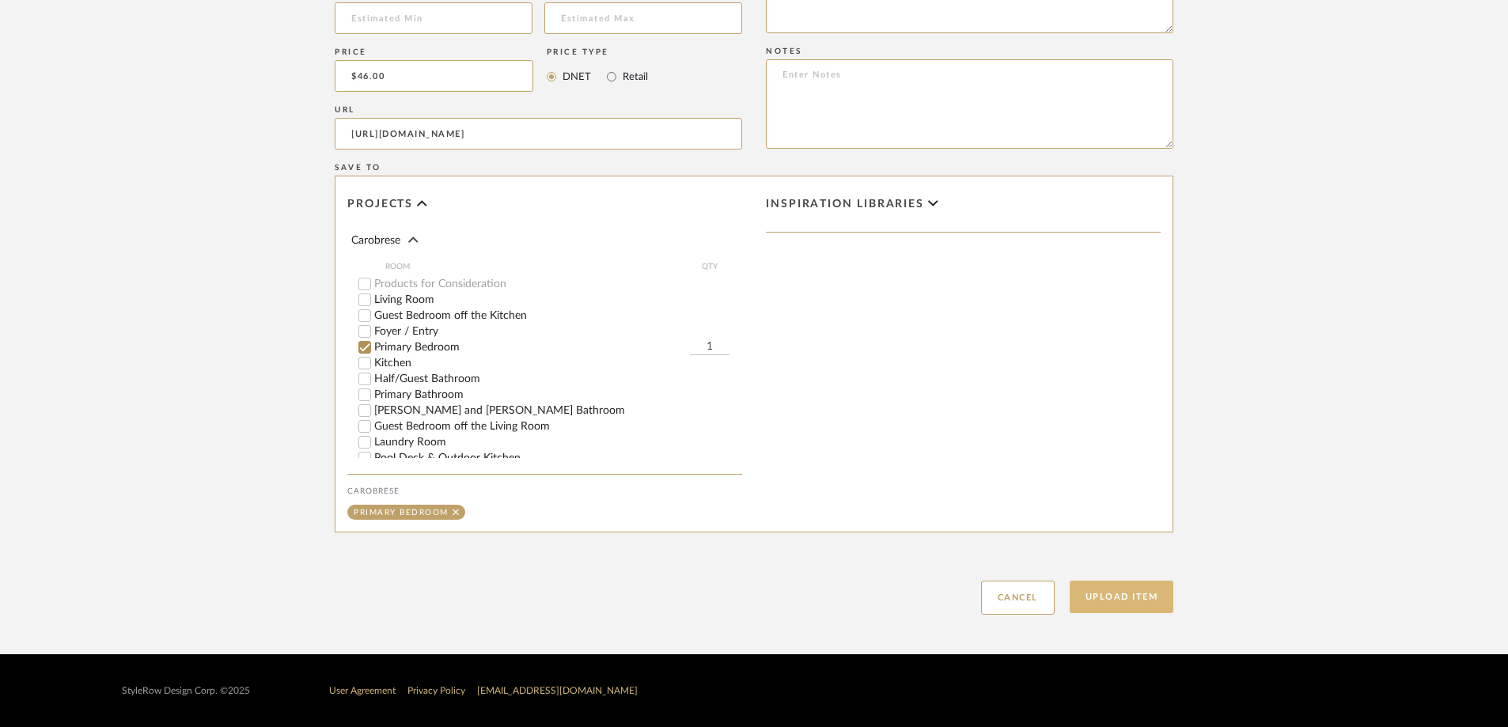
click at [389, 102] on button "Upload Item" at bounding box center [1122, 597] width 104 height 32
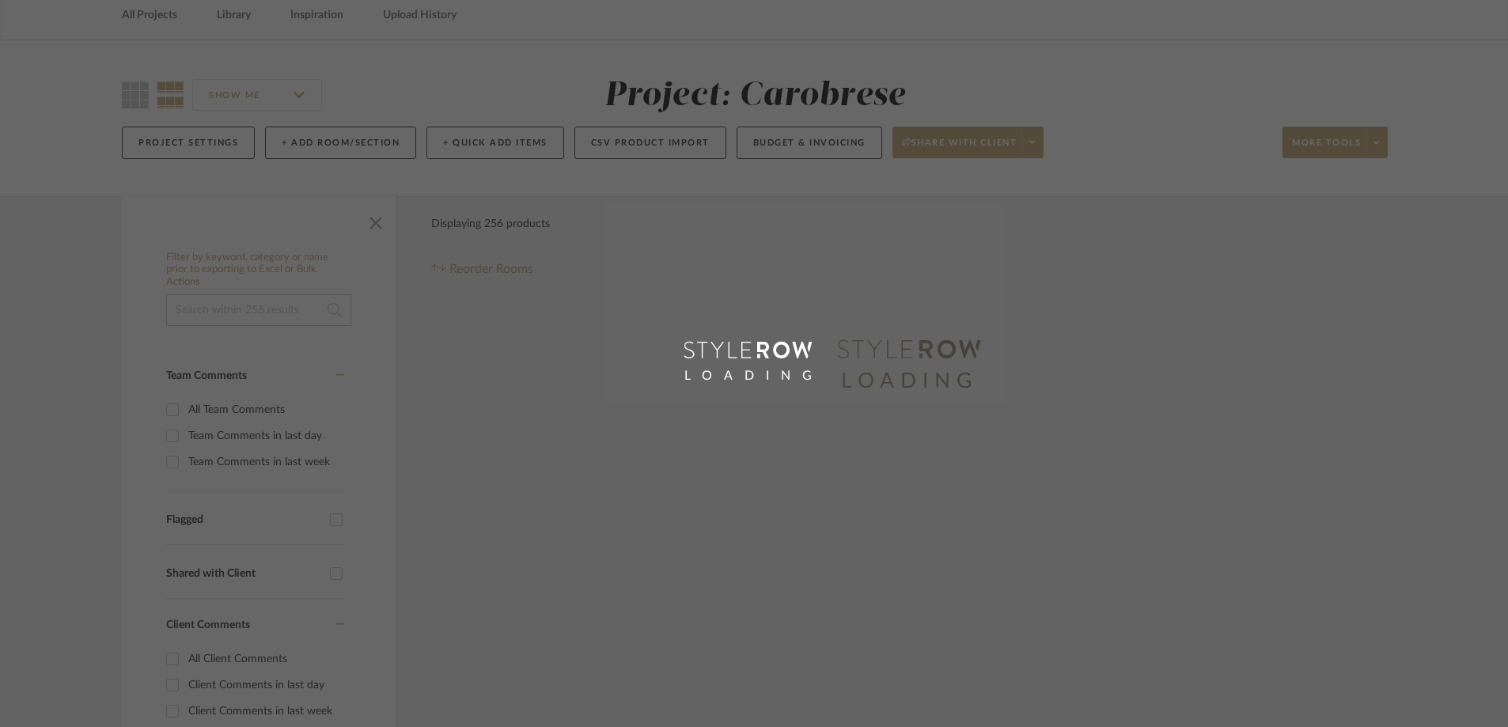
scroll to position [15, 0]
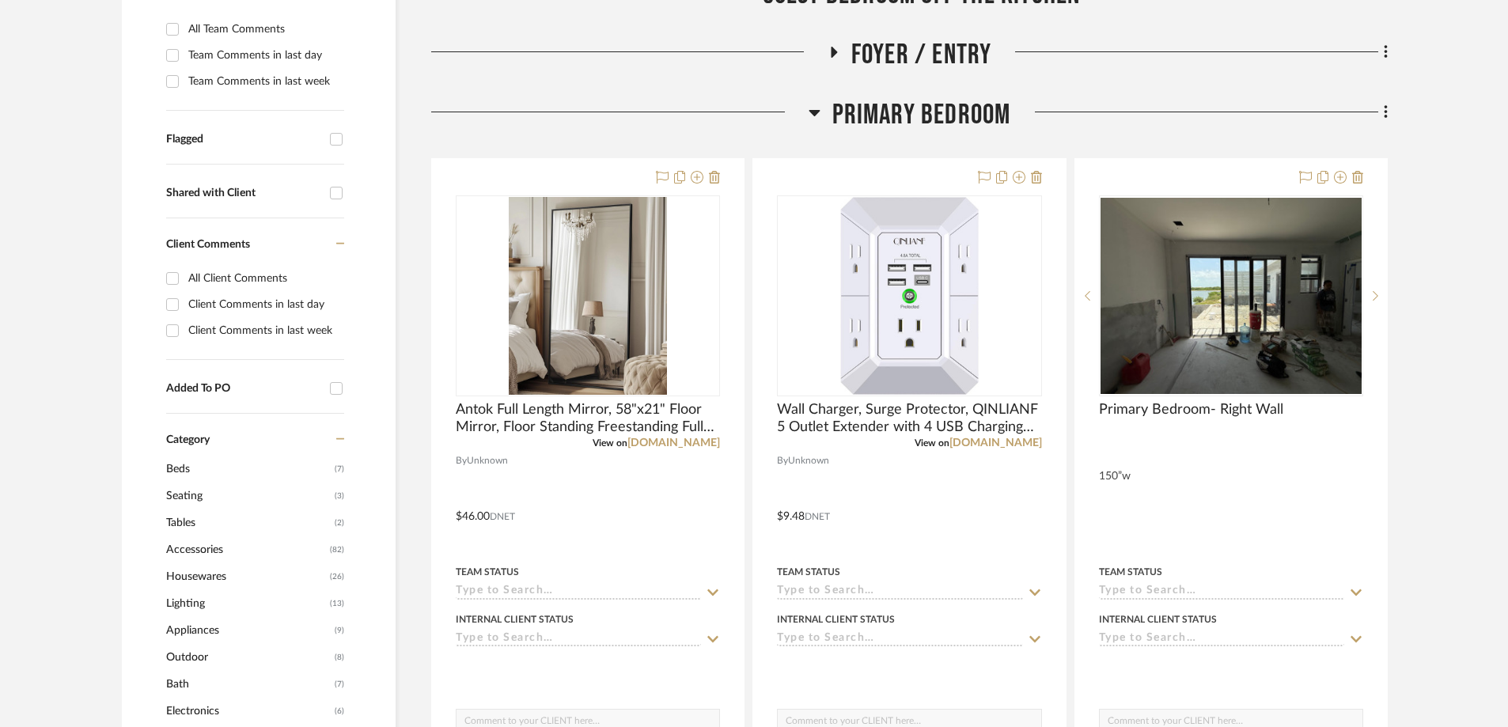
scroll to position [552, 0]
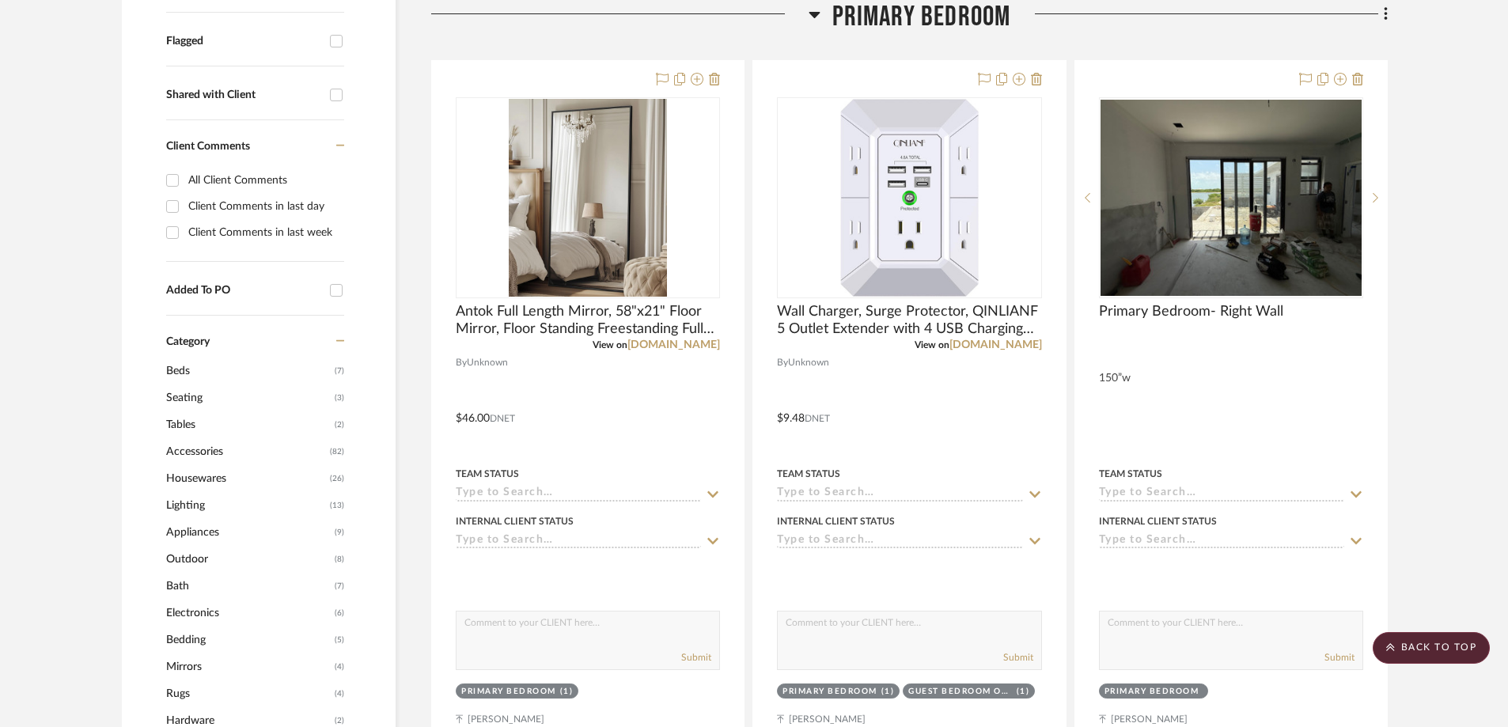
drag, startPoint x: 813, startPoint y: 11, endPoint x: 834, endPoint y: 25, distance: 25.7
click at [389, 7] on icon at bounding box center [815, 14] width 12 height 19
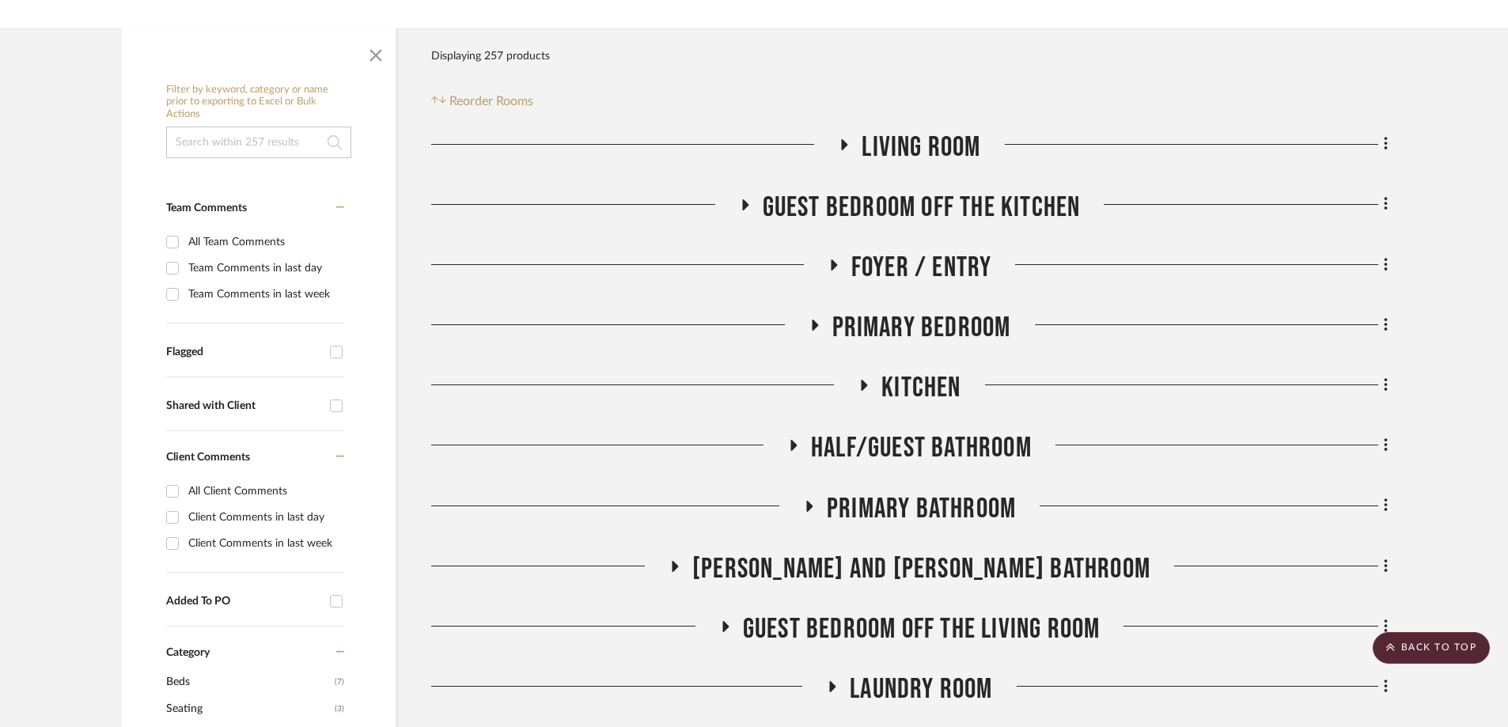
scroll to position [236, 0]
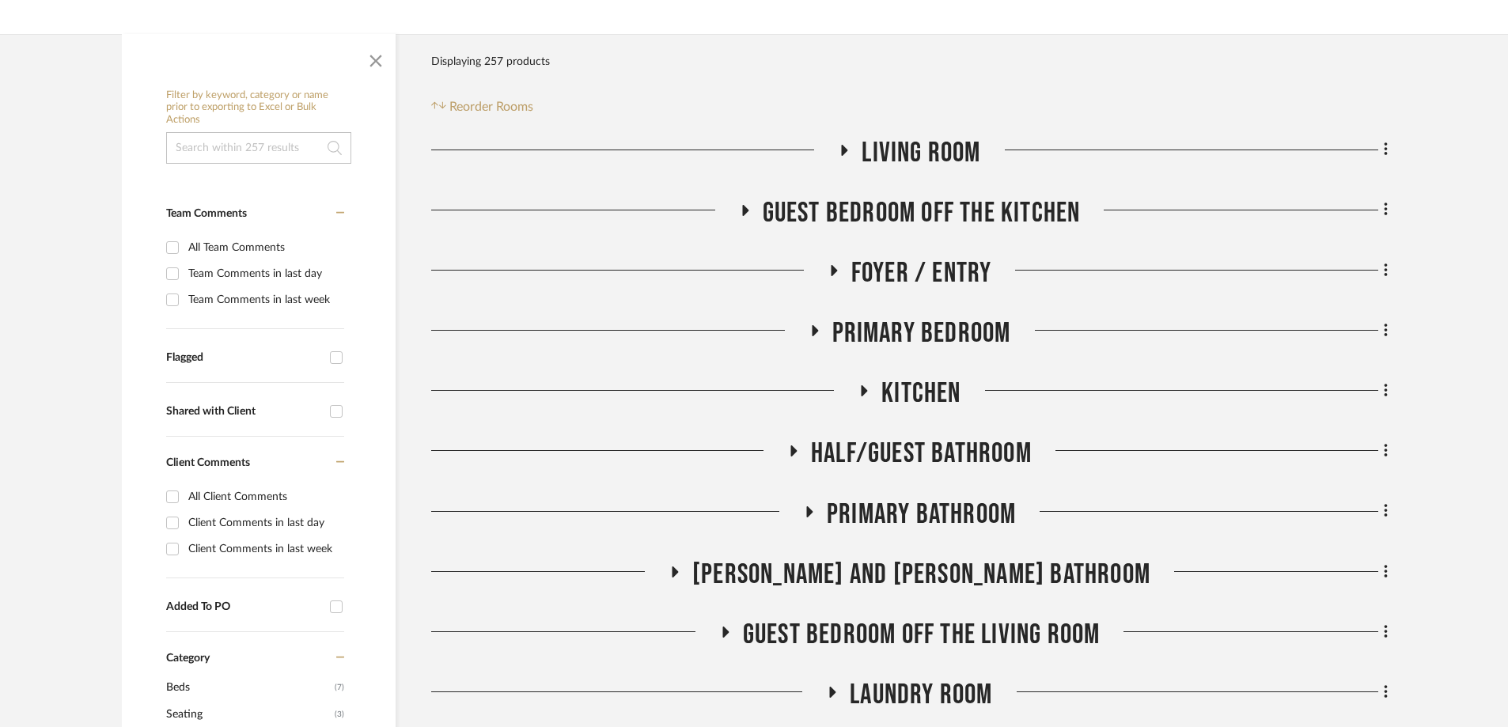
click at [389, 102] on icon at bounding box center [844, 150] width 19 height 12
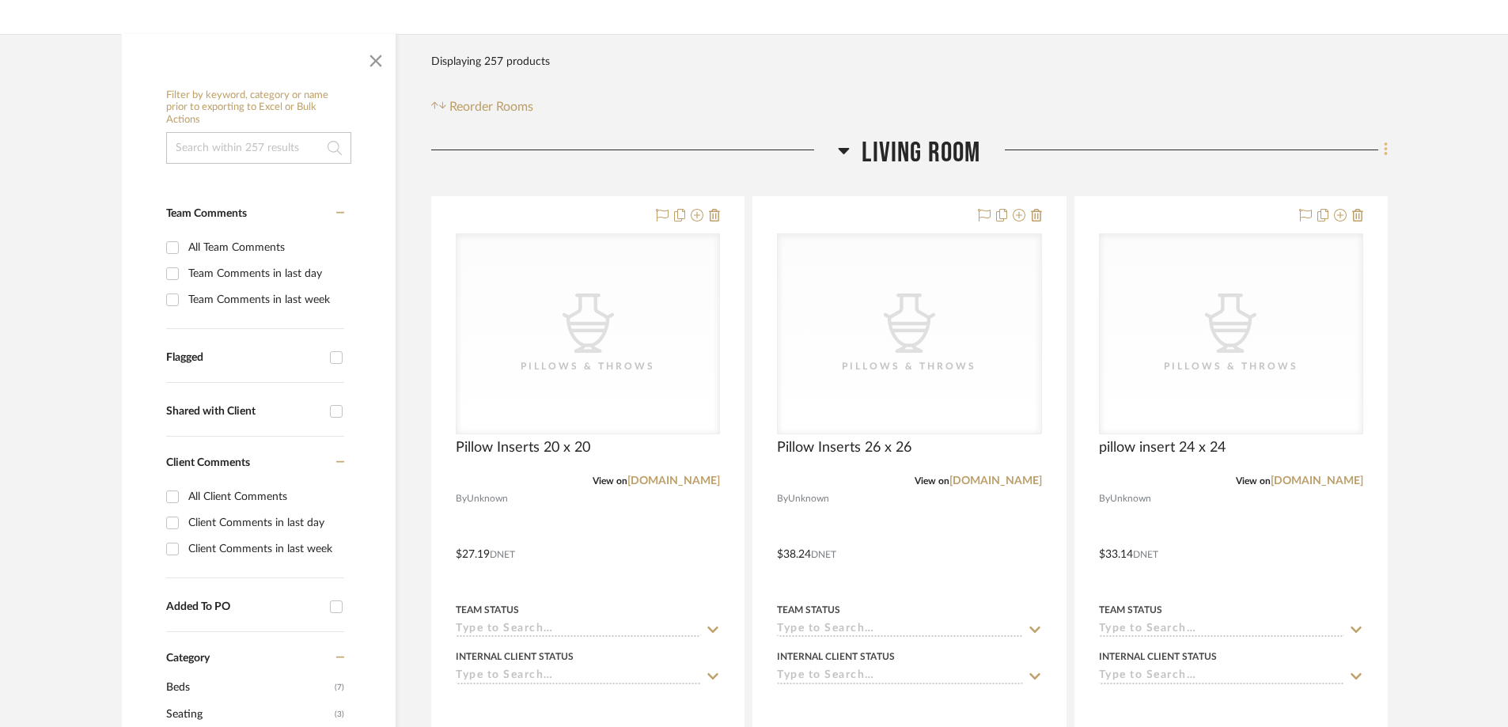
click at [389, 102] on icon at bounding box center [1386, 149] width 5 height 17
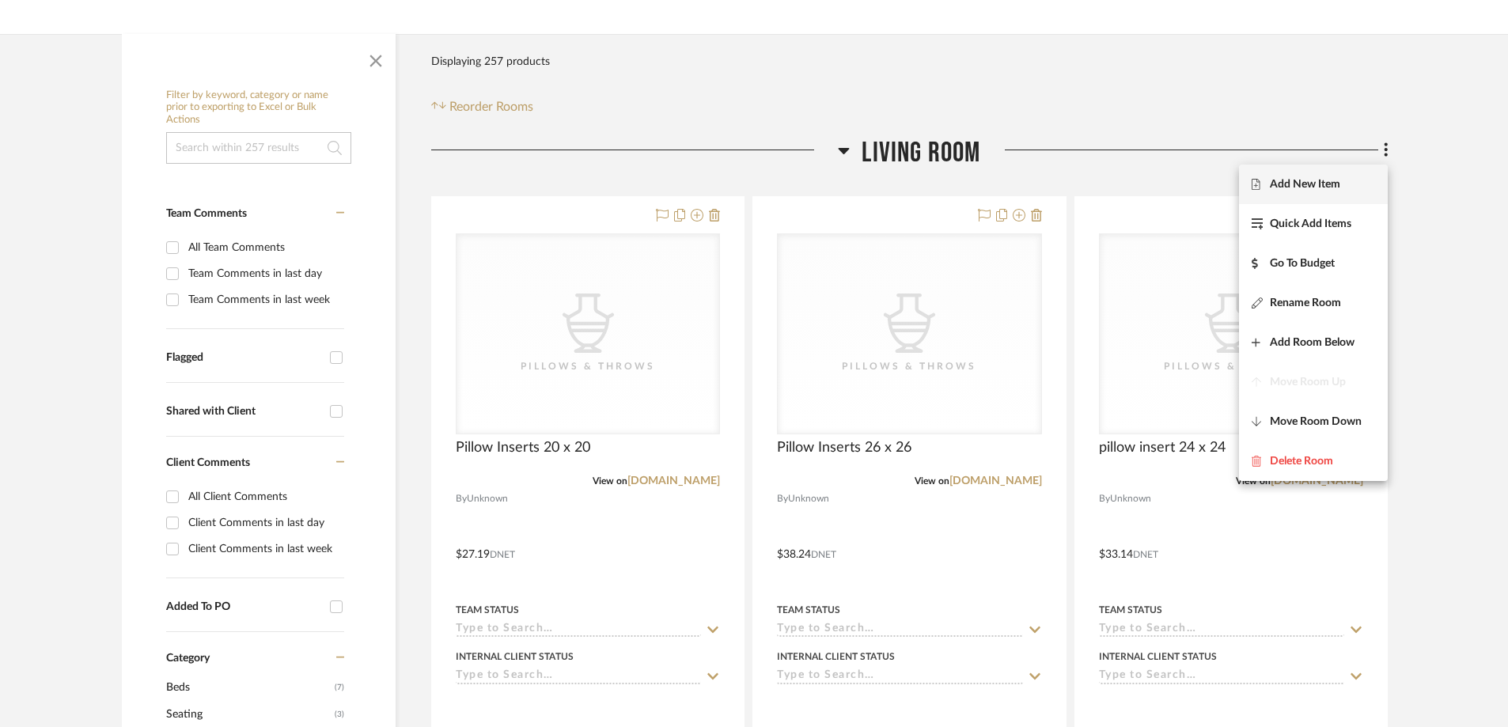
click at [389, 102] on span "Add New Item" at bounding box center [1305, 183] width 70 height 13
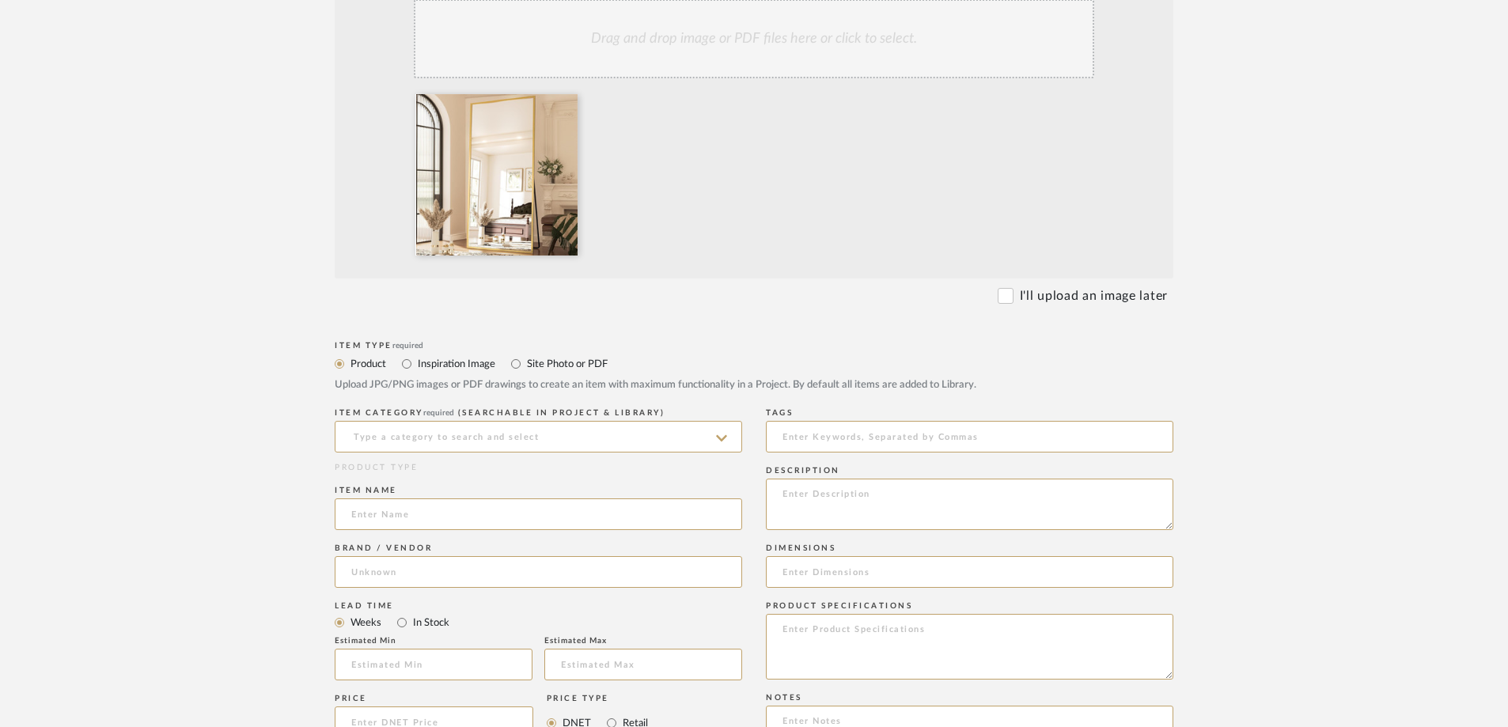
scroll to position [475, 0]
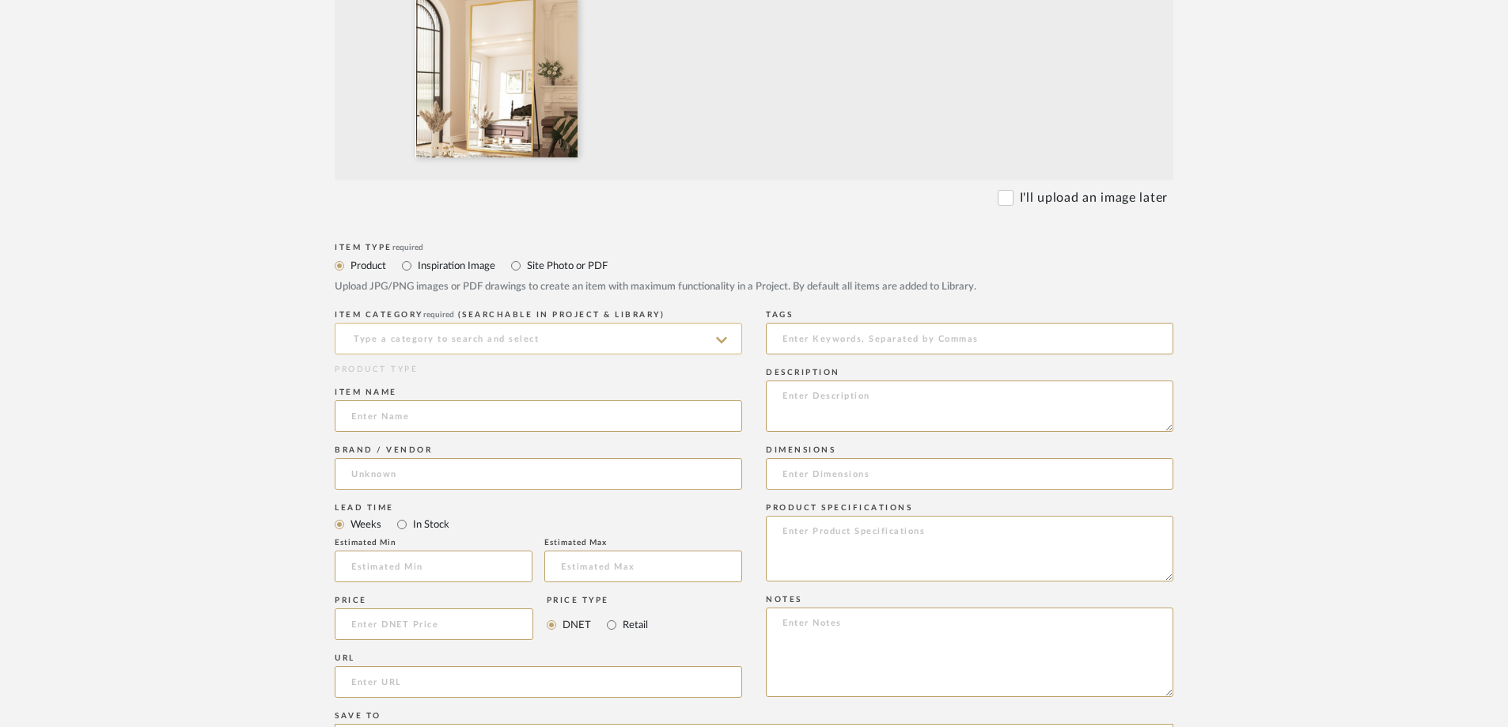
click at [389, 102] on input at bounding box center [539, 339] width 408 height 32
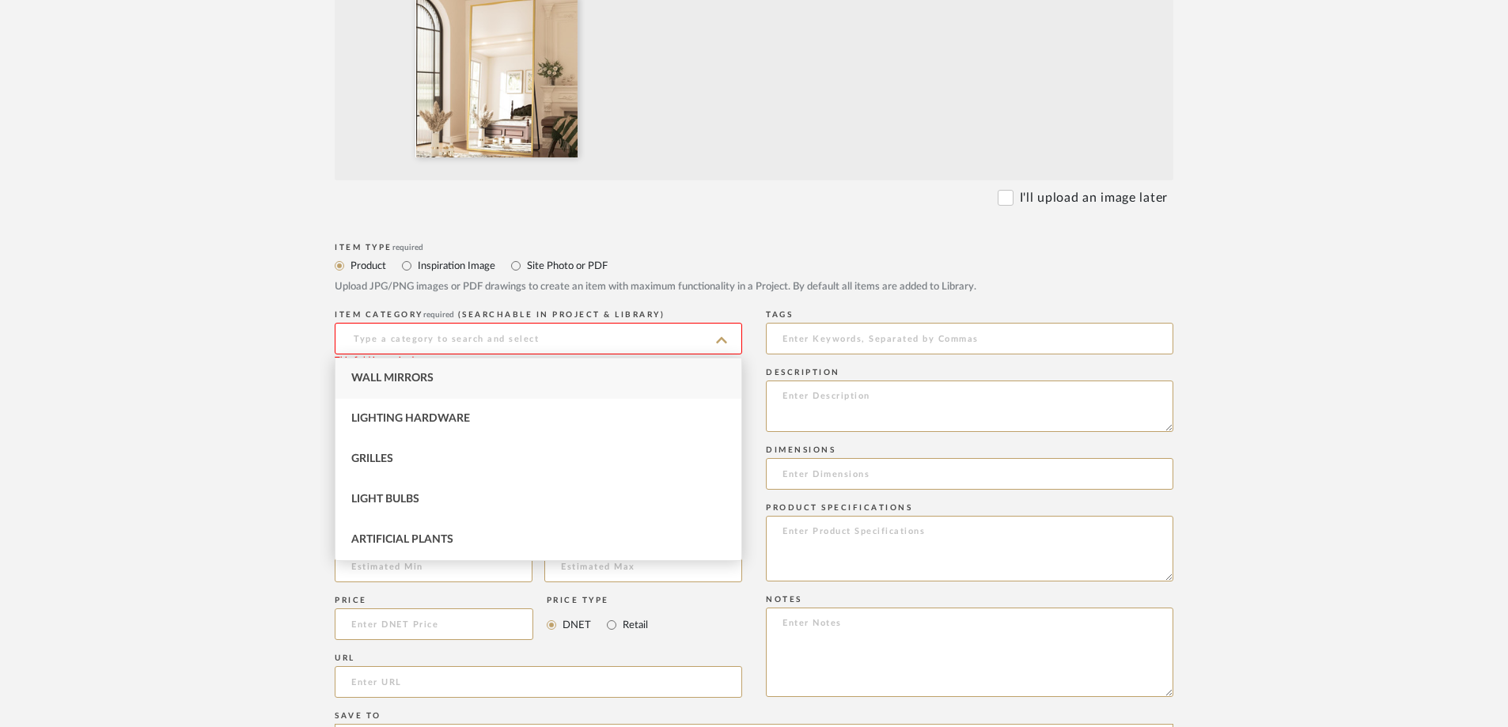
click at [389, 102] on div "Wall Mirrors" at bounding box center [539, 378] width 406 height 40
type input "Wall Mirrors"
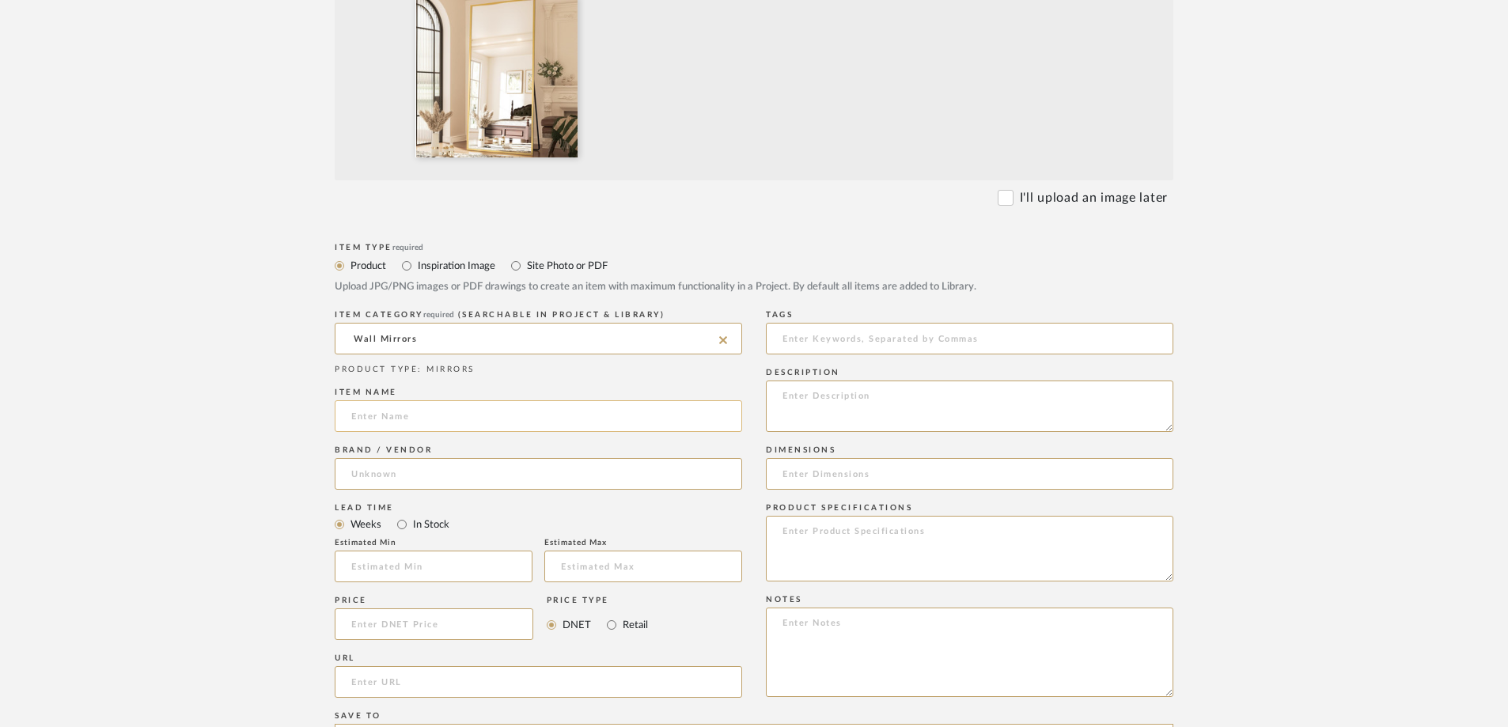
click at [389, 102] on input at bounding box center [539, 416] width 408 height 32
paste input "Antok Full Length Mirror, 71"x26" Floor Mirror, Floor Standing Freestanding Ful…"
type input "Antok Full Length Mirror, 71"x26" Floor Mirror, Floor Standing Freestanding Ful…"
click at [389, 102] on textarea at bounding box center [970, 406] width 408 height 51
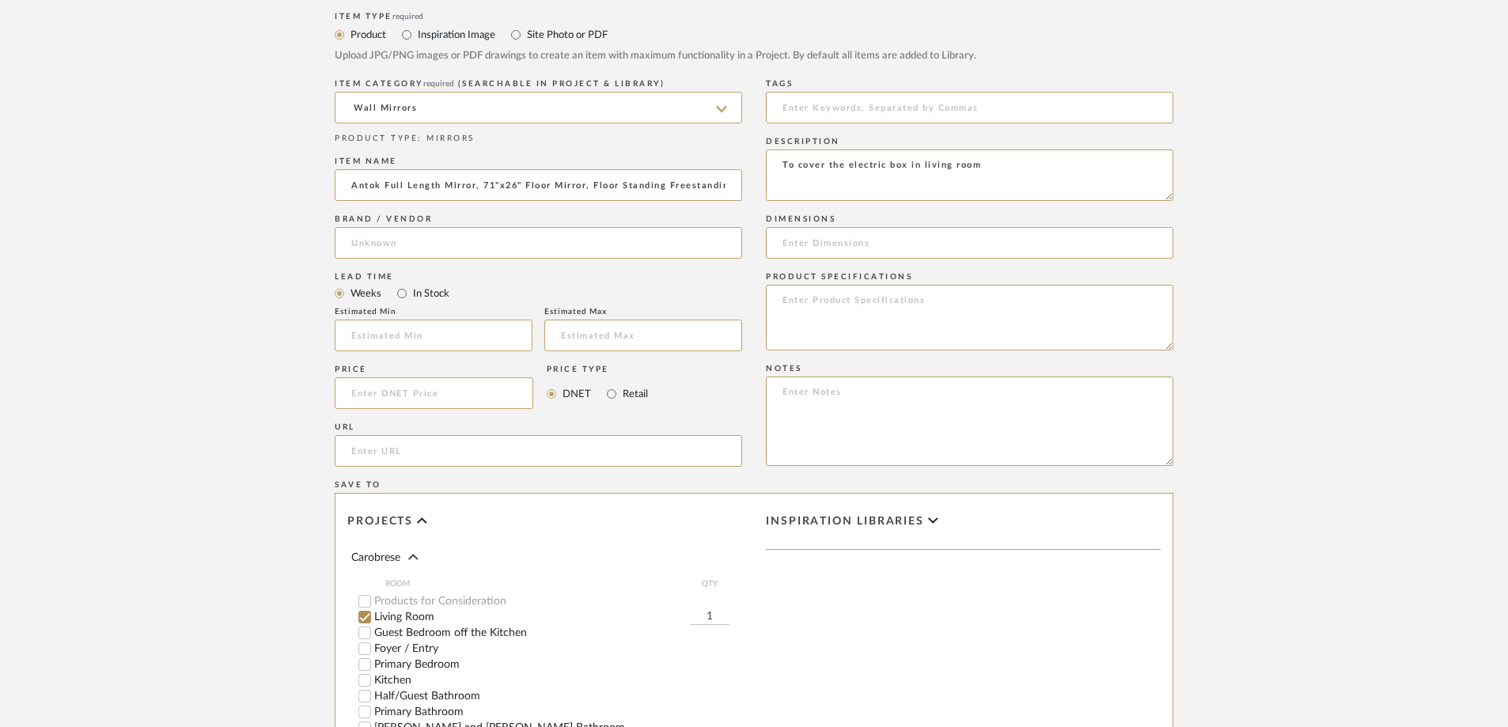
scroll to position [712, 0]
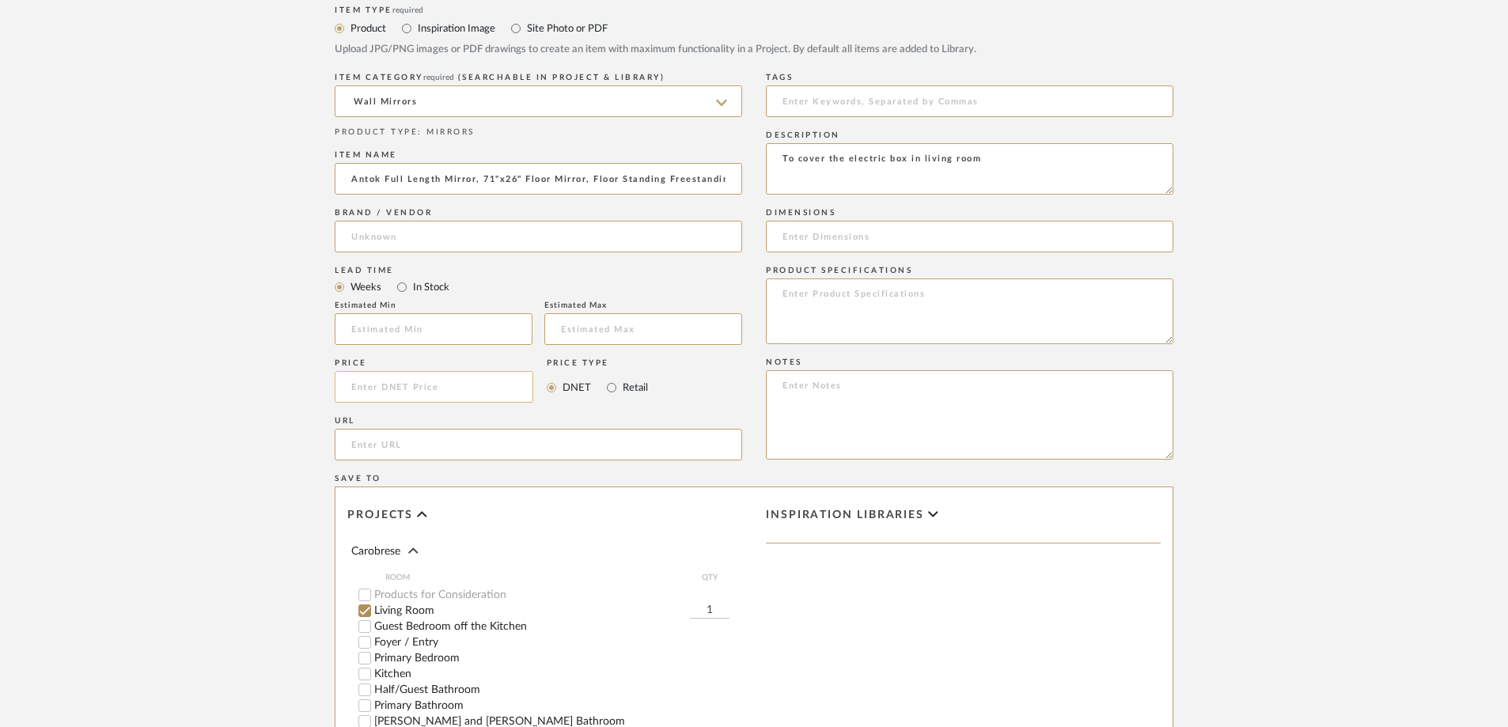
type textarea "To cover the electric box in living room"
click at [389, 102] on input at bounding box center [434, 387] width 199 height 32
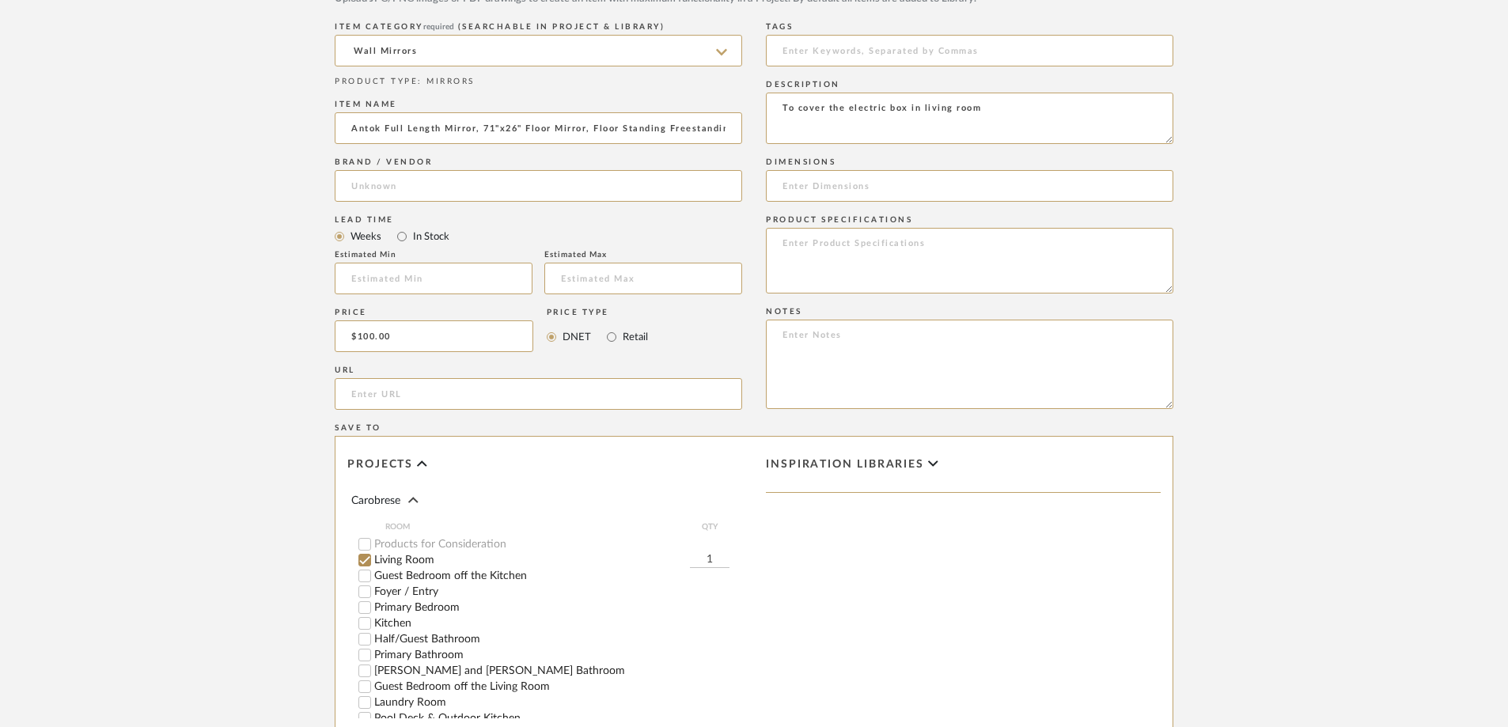
scroll to position [791, 0]
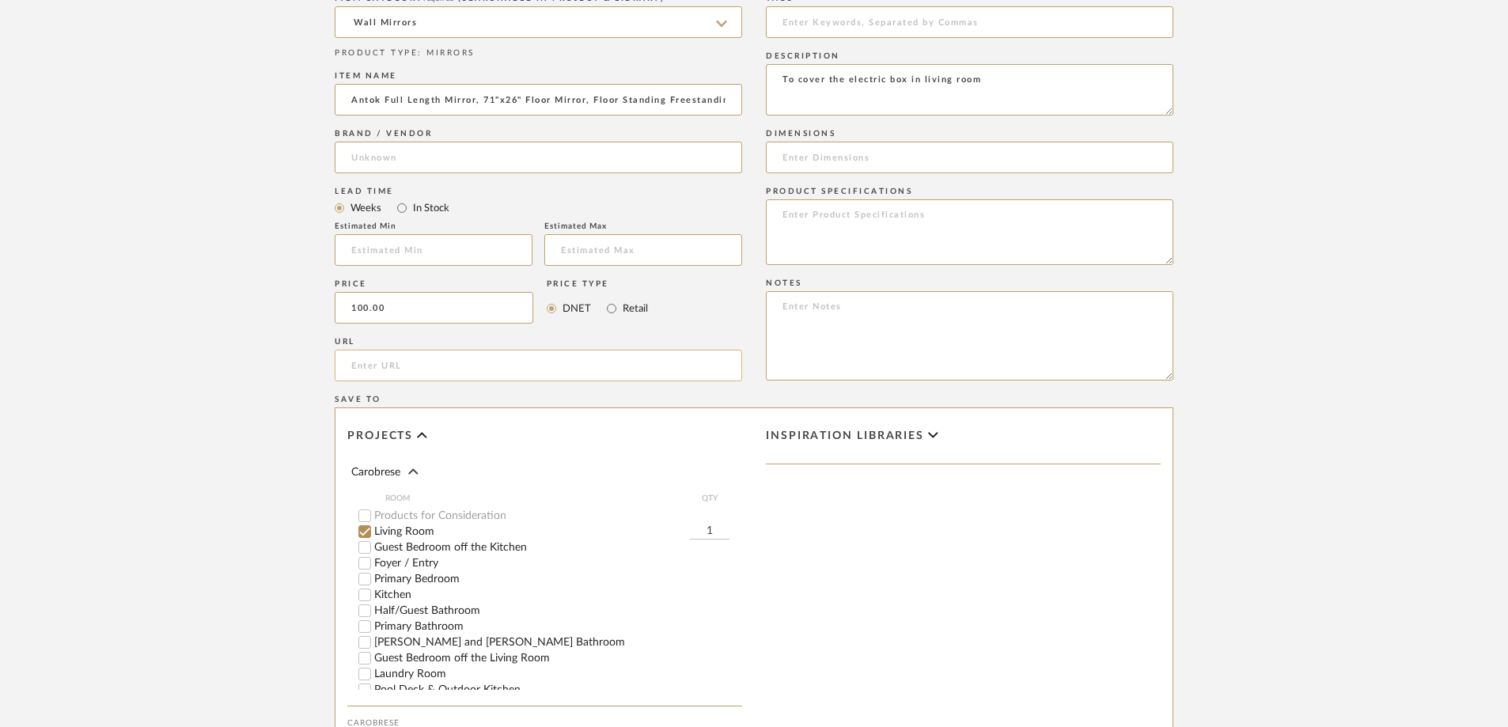
type input "$100.00"
click at [381, 102] on input "url" at bounding box center [539, 366] width 408 height 32
paste input "[URL][DOMAIN_NAME]"
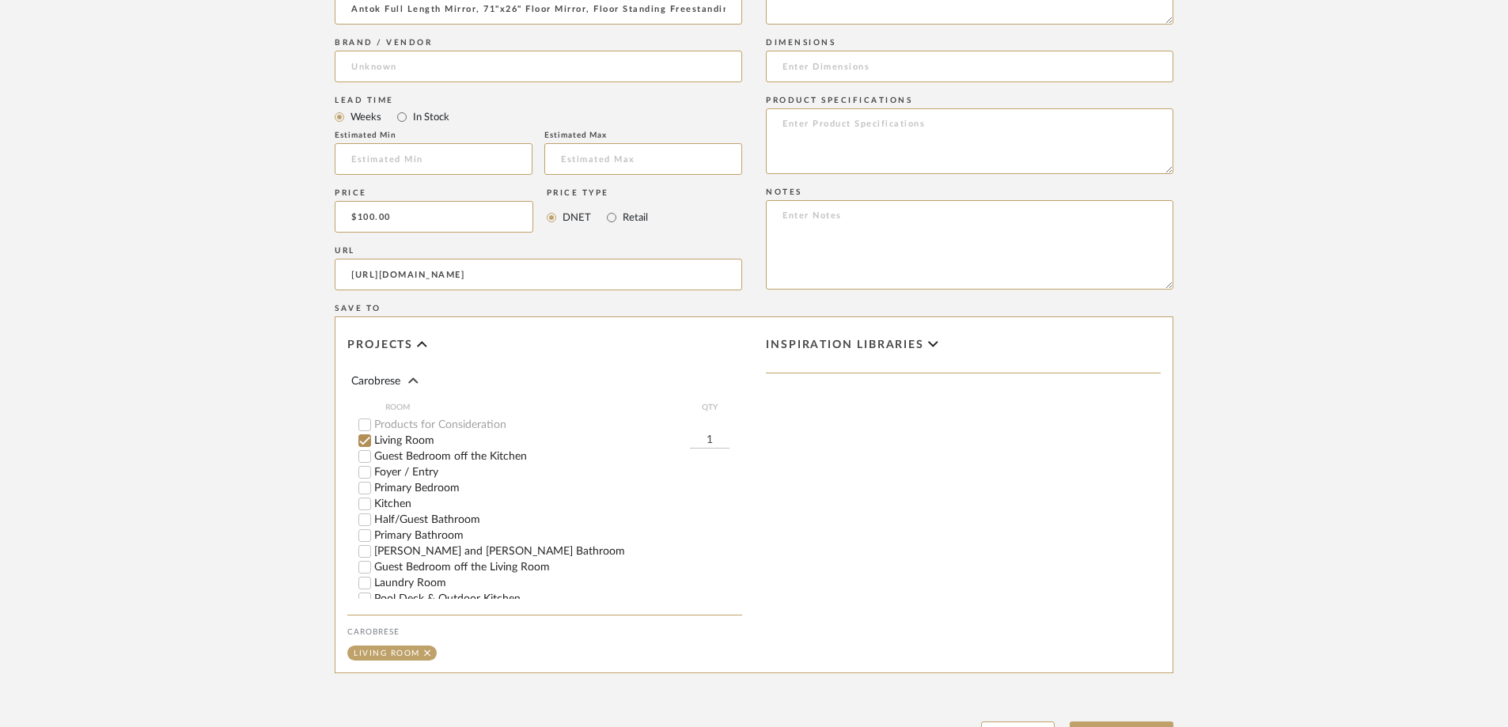
scroll to position [1023, 0]
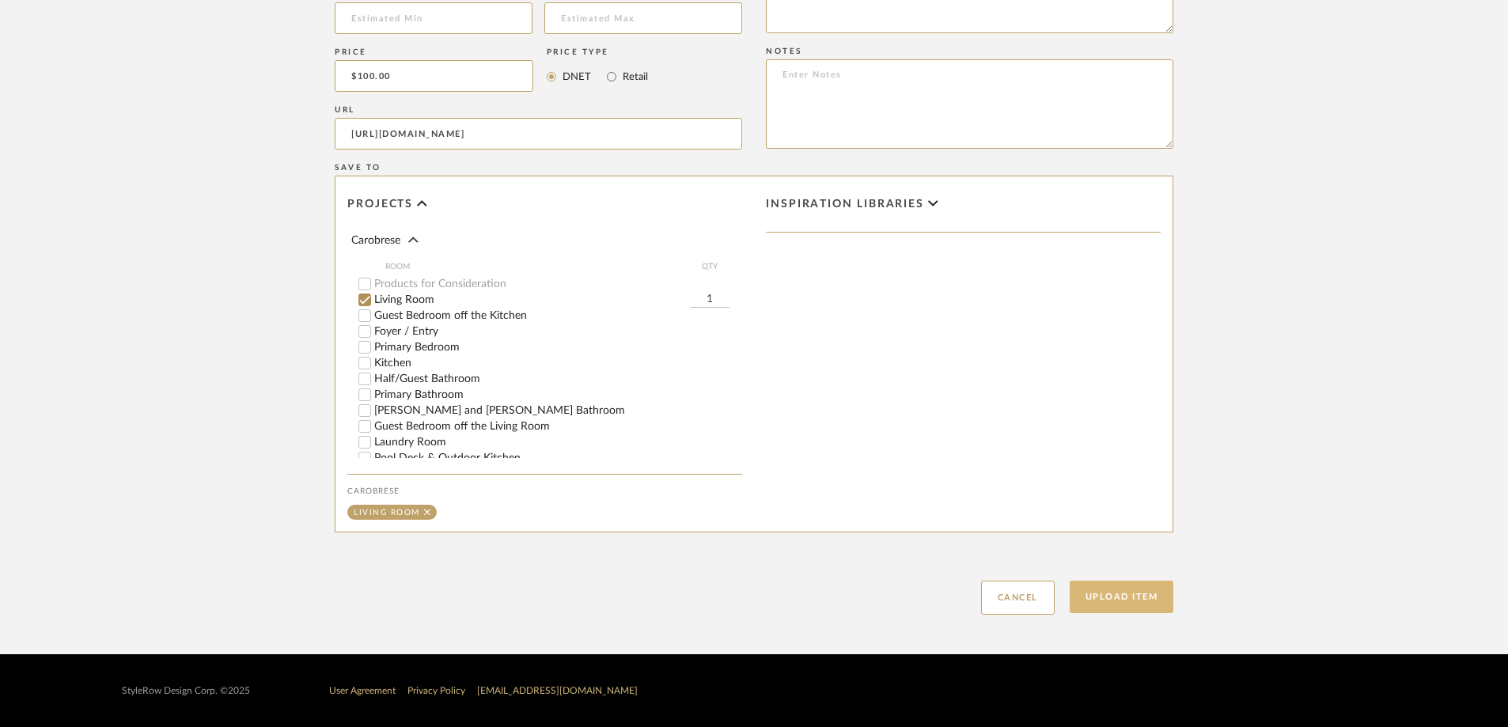
type input "[URL][DOMAIN_NAME]"
click at [389, 102] on button "Upload Item" at bounding box center [1122, 597] width 104 height 32
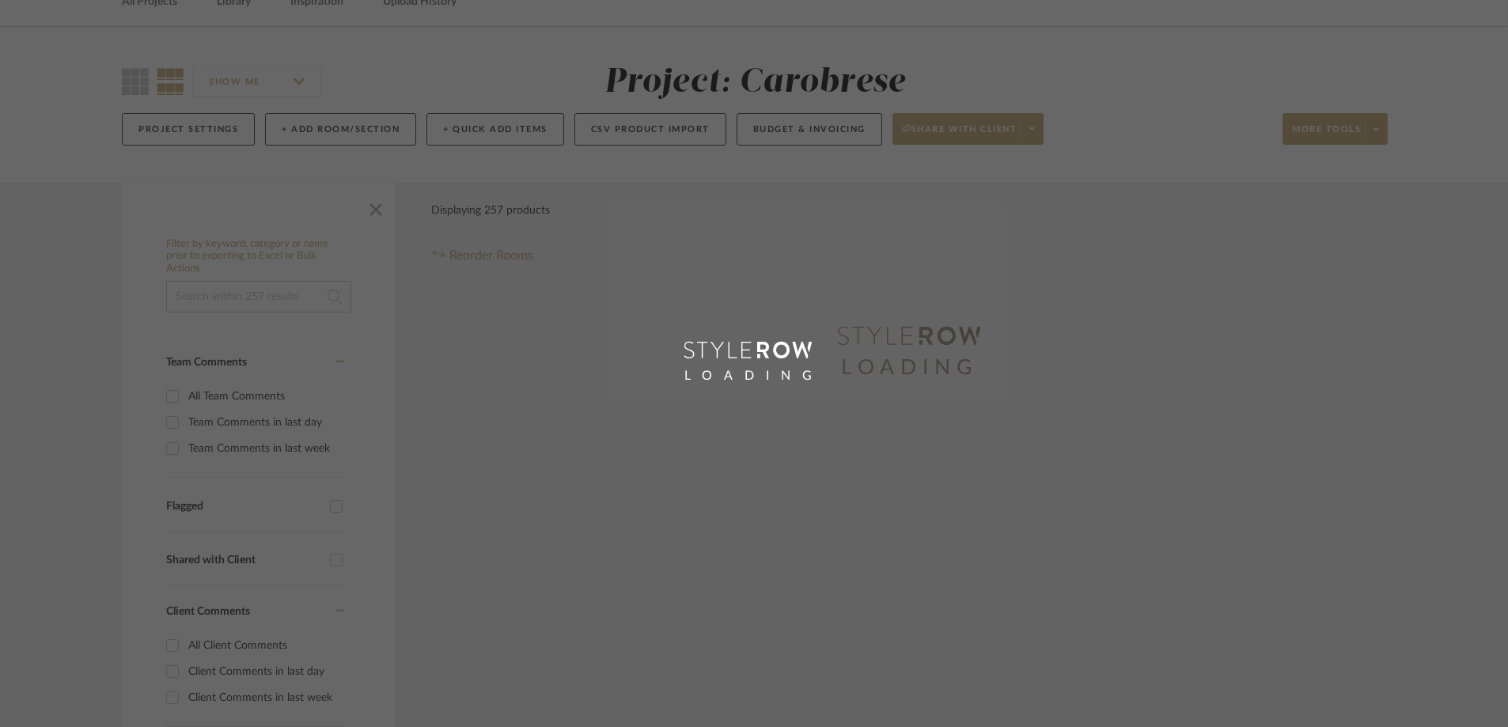
scroll to position [20, 0]
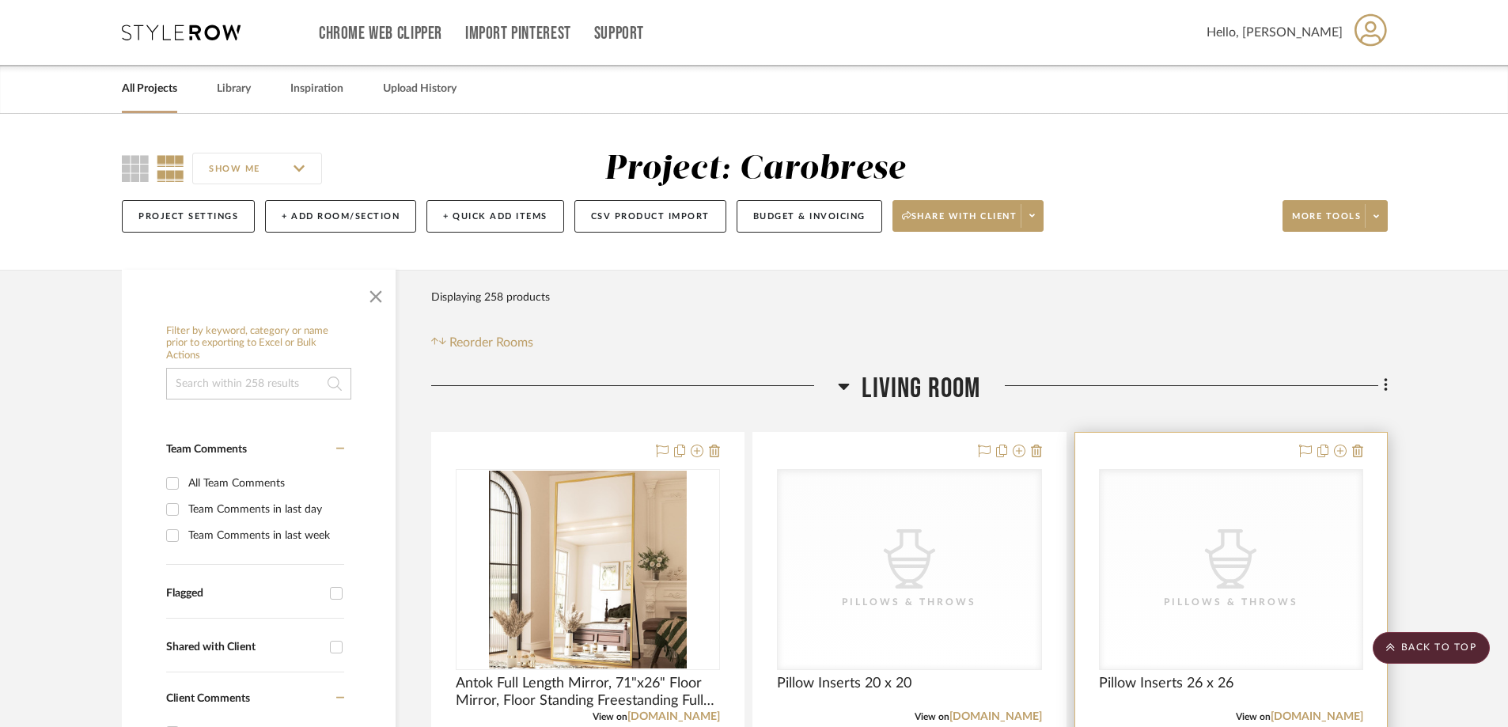
scroll to position [79, 0]
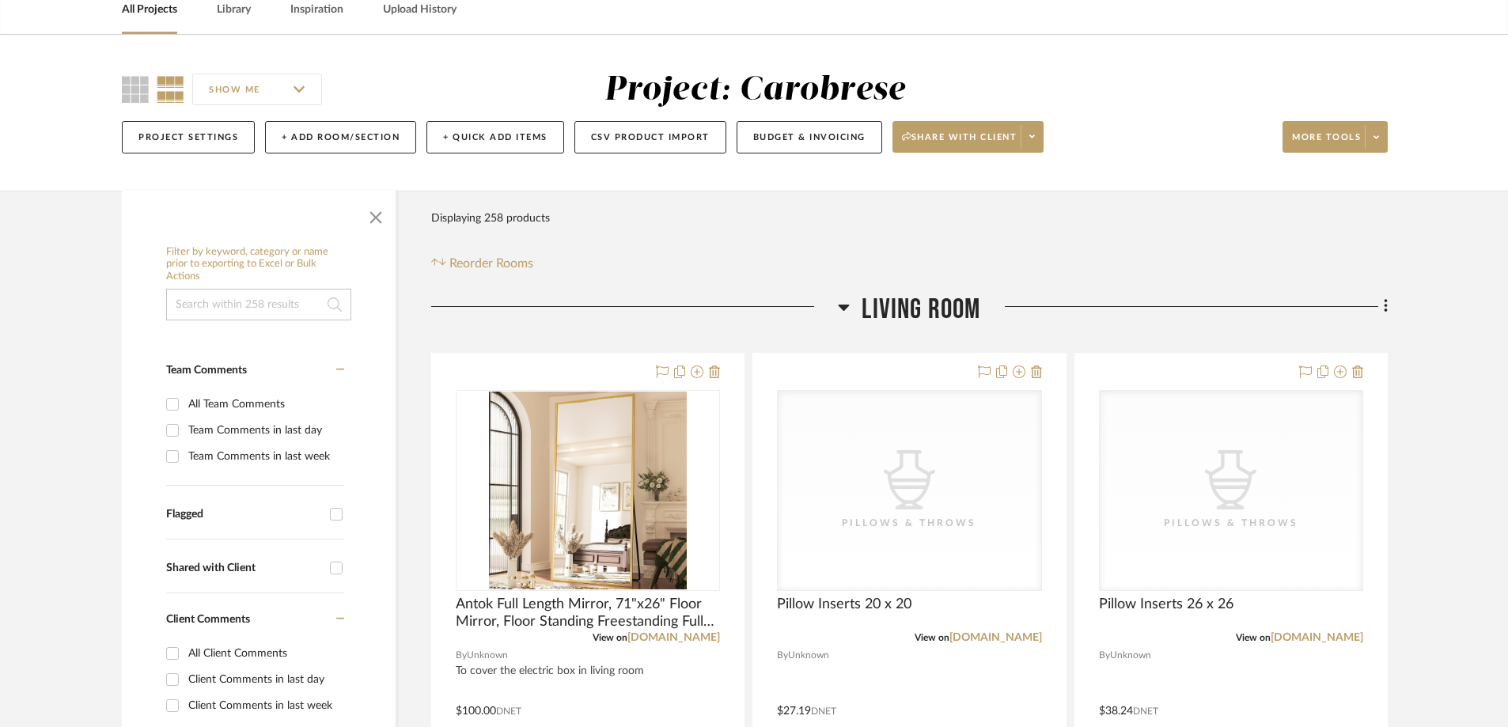
click at [389, 102] on icon at bounding box center [844, 308] width 11 height 6
